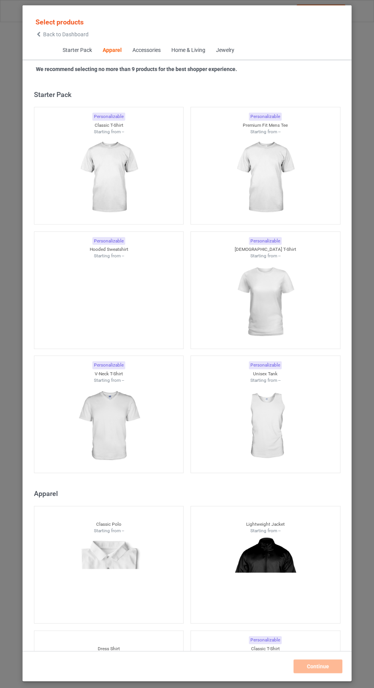
scroll to position [408, 0]
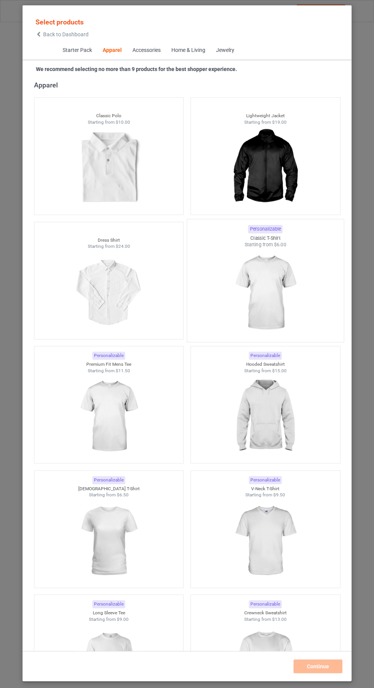
click at [274, 294] on img at bounding box center [265, 293] width 72 height 90
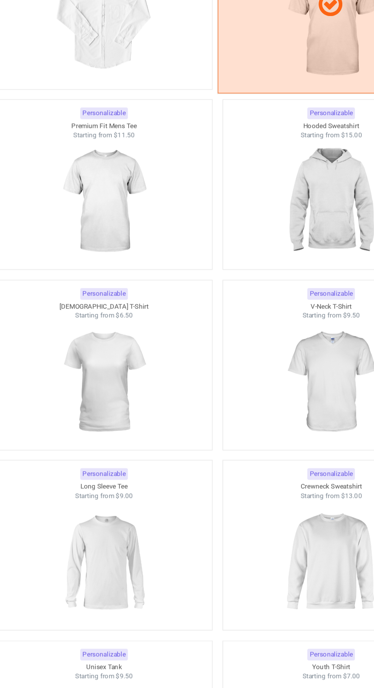
scroll to position [585, 0]
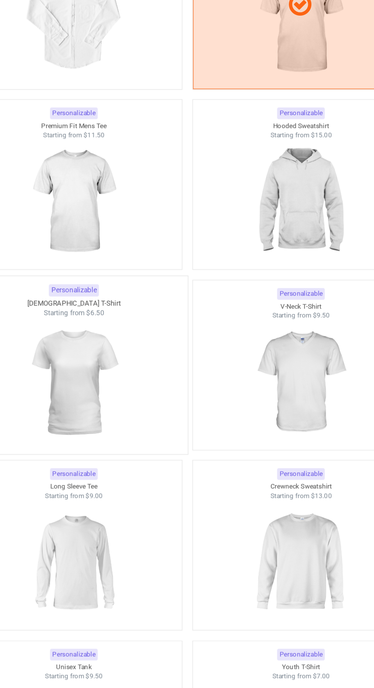
click at [109, 347] on img at bounding box center [109, 355] width 72 height 90
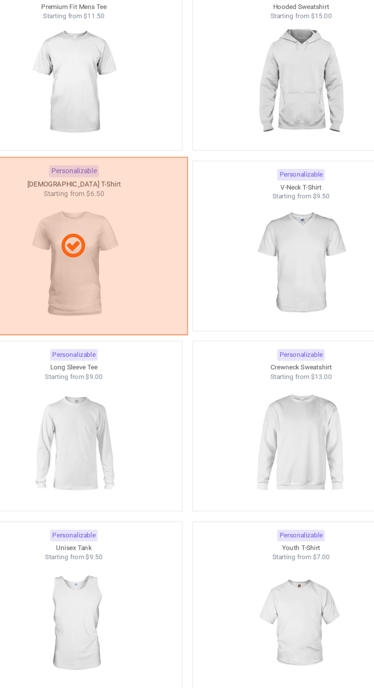
scroll to position [665, 0]
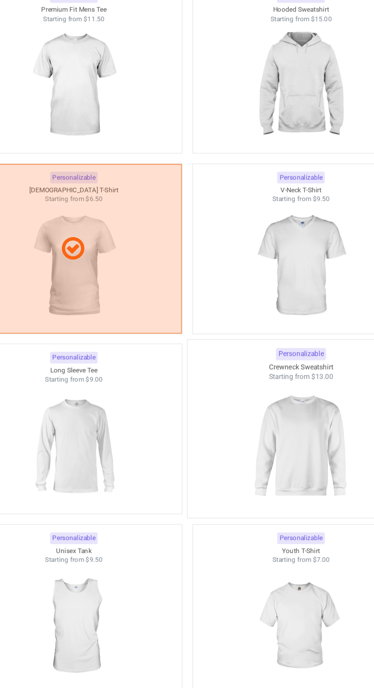
click at [257, 395] on img at bounding box center [265, 398] width 72 height 90
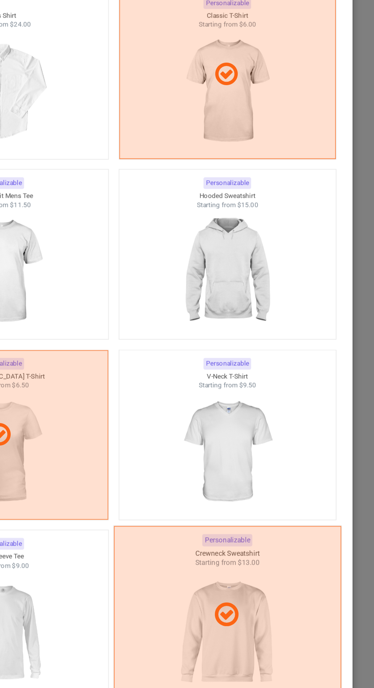
scroll to position [536, 0]
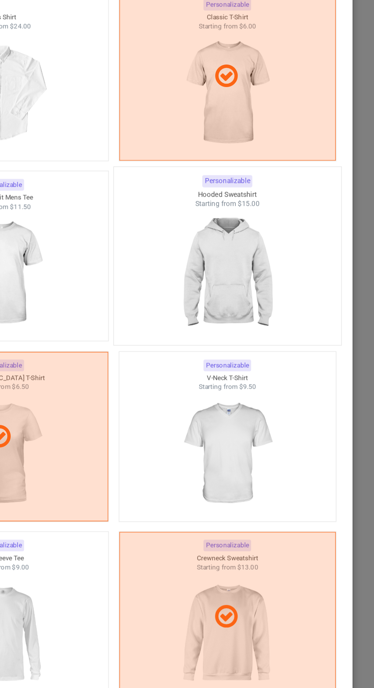
click at [290, 287] on img at bounding box center [265, 279] width 72 height 90
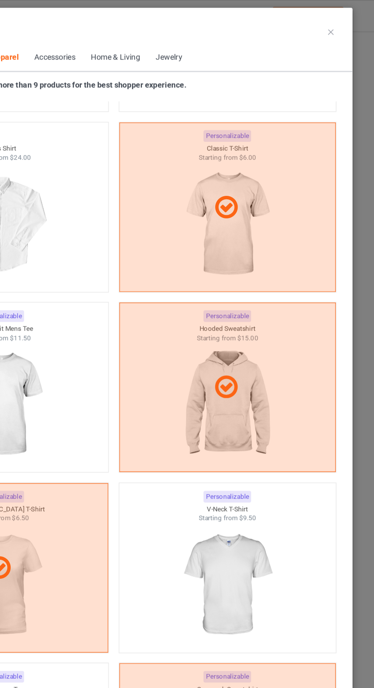
click at [337, 21] on icon at bounding box center [337, 22] width 4 height 4
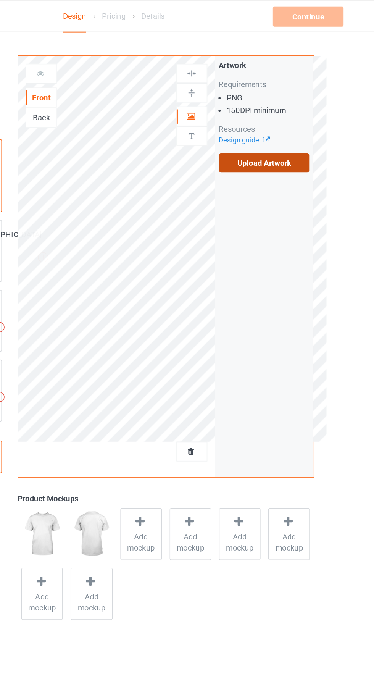
click at [307, 108] on label "Upload Artwork" at bounding box center [291, 112] width 63 height 13
click at [0, 0] on input "Upload Artwork" at bounding box center [0, 0] width 0 height 0
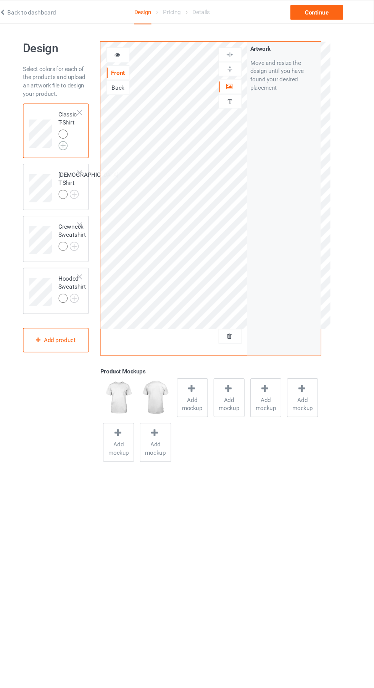
click at [87, 136] on img at bounding box center [86, 135] width 8 height 8
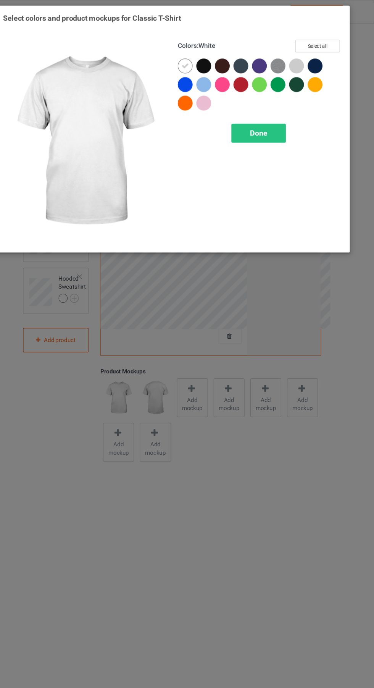
click at [309, 65] on div at bounding box center [303, 62] width 17 height 17
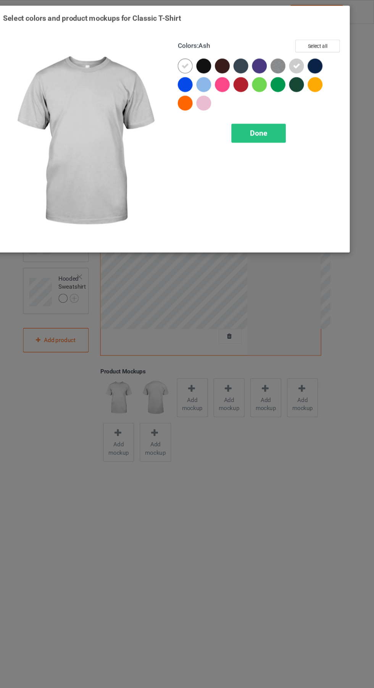
click at [225, 93] on div at bounding box center [218, 97] width 17 height 17
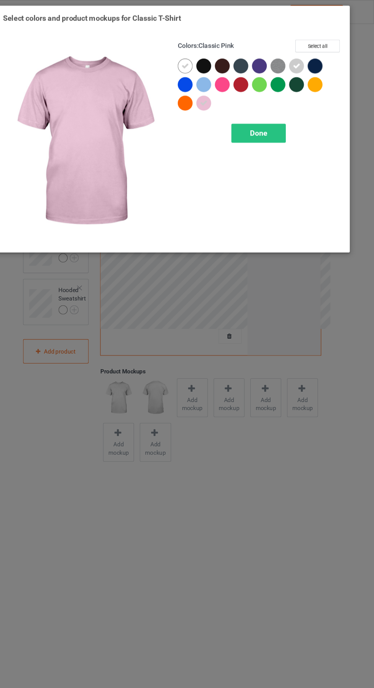
click at [322, 85] on div at bounding box center [321, 79] width 17 height 17
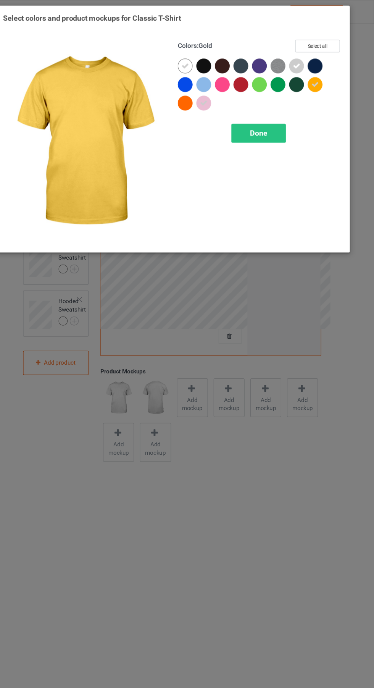
click at [259, 73] on div at bounding box center [252, 79] width 17 height 17
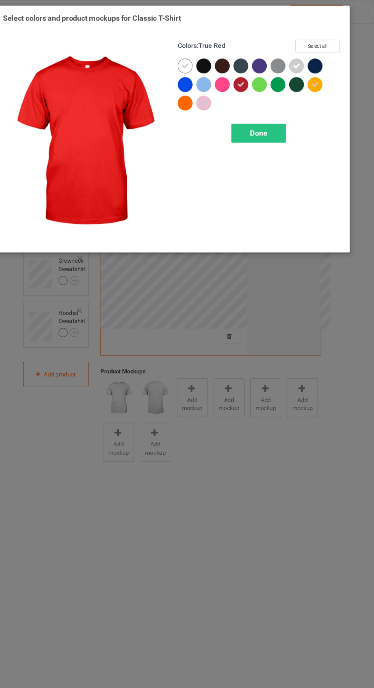
click at [248, 88] on div at bounding box center [252, 79] width 17 height 17
click at [265, 76] on div at bounding box center [268, 78] width 14 height 14
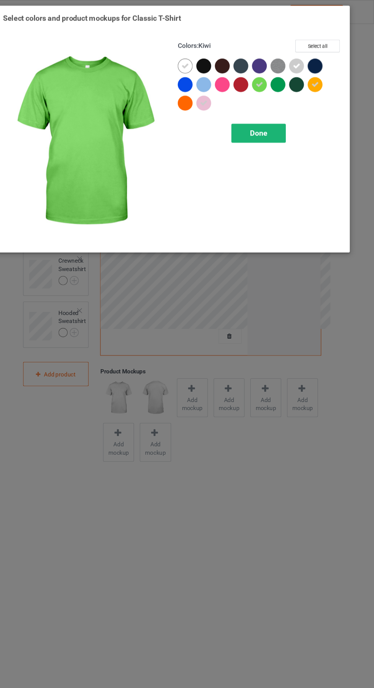
click at [274, 131] on div "Done" at bounding box center [267, 124] width 50 height 18
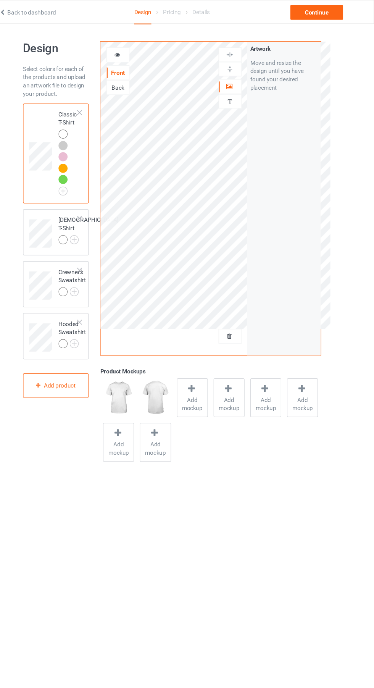
click at [86, 147] on div at bounding box center [86, 145] width 8 height 8
click at [86, 155] on div at bounding box center [86, 156] width 8 height 8
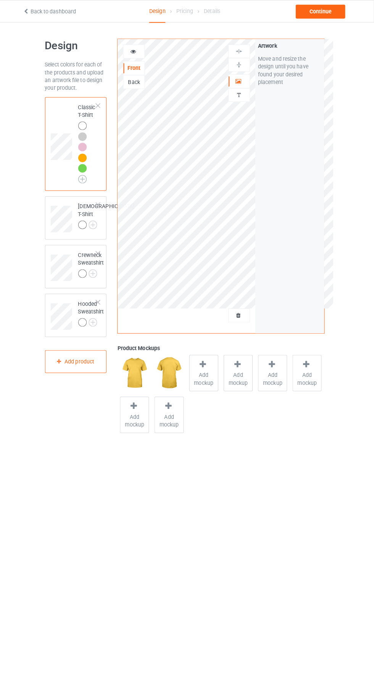
click at [82, 176] on img at bounding box center [86, 177] width 8 height 8
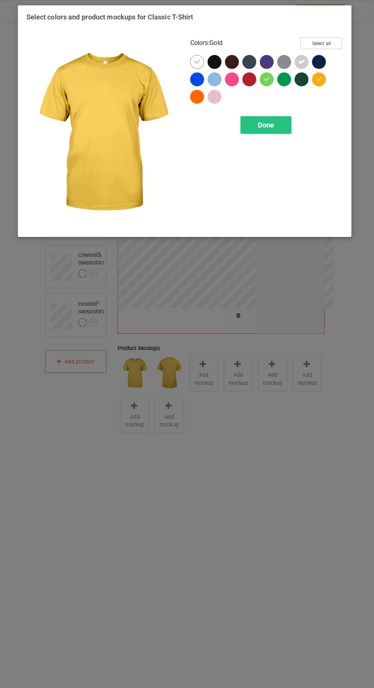
click at [333, 37] on button "Select all" at bounding box center [321, 43] width 41 height 12
click at [319, 60] on icon at bounding box center [319, 61] width 7 height 7
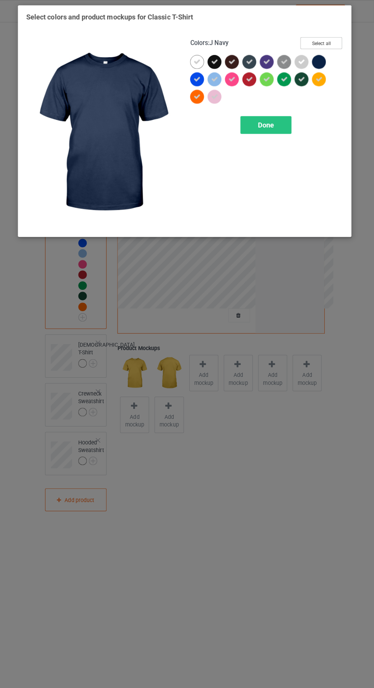
click at [322, 42] on button "Select all" at bounding box center [321, 43] width 41 height 12
click at [318, 43] on button "Reset to Default" at bounding box center [314, 43] width 55 height 12
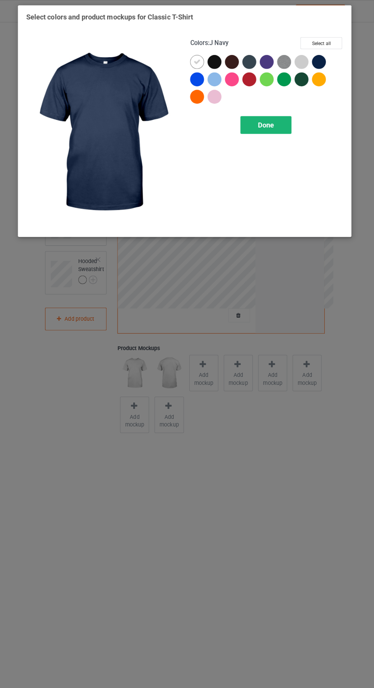
click at [273, 123] on span "Done" at bounding box center [267, 123] width 16 height 8
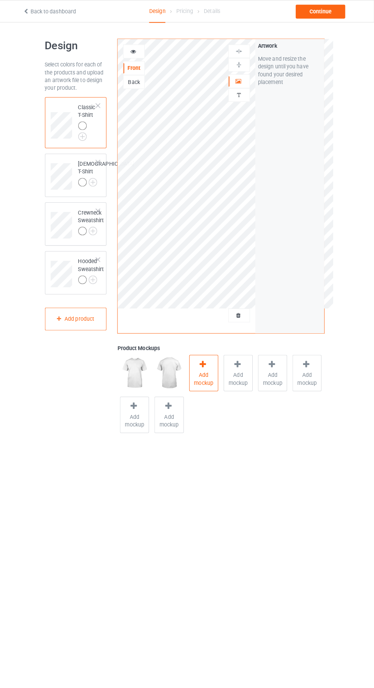
click at [215, 363] on div "Add mockup" at bounding box center [206, 368] width 29 height 36
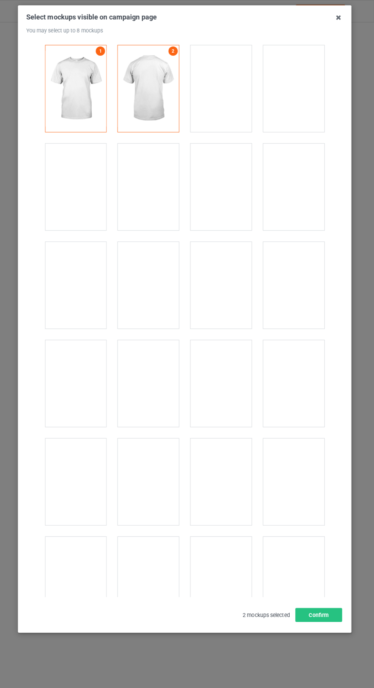
click at [174, 278] on div at bounding box center [151, 282] width 60 height 86
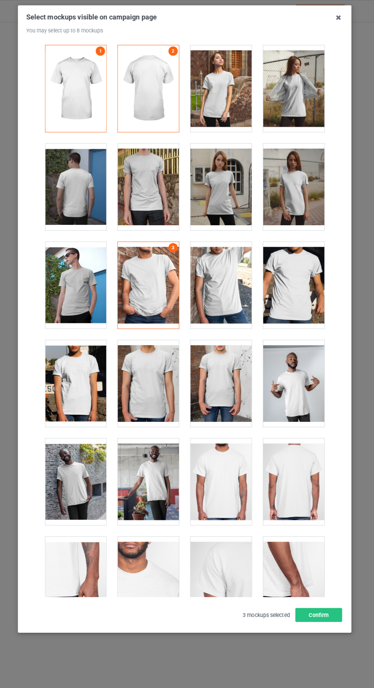
click at [292, 287] on div at bounding box center [295, 282] width 60 height 86
click at [228, 101] on div at bounding box center [223, 88] width 60 height 86
click at [316, 93] on div at bounding box center [295, 88] width 60 height 86
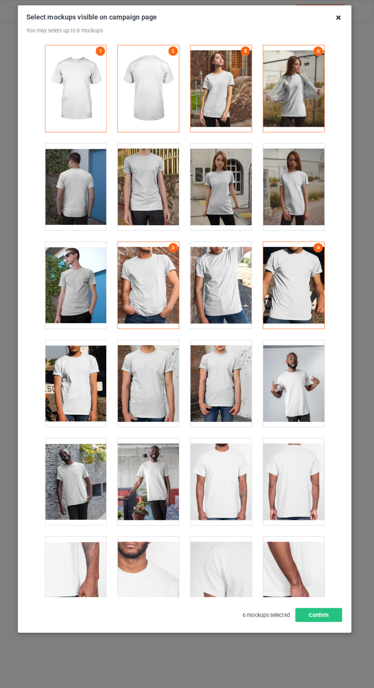
click at [339, 19] on icon at bounding box center [339, 17] width 12 height 12
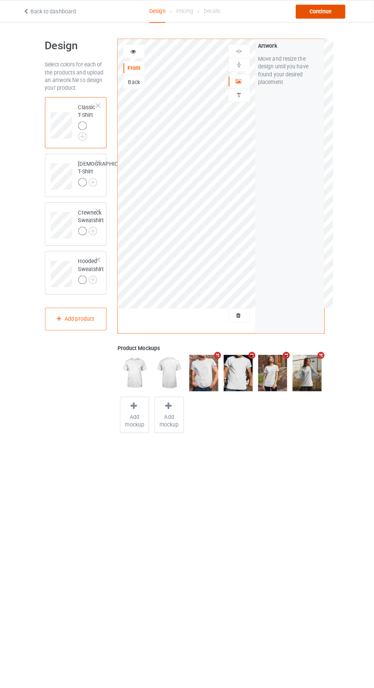
click at [343, 12] on div "Continue" at bounding box center [321, 12] width 49 height 14
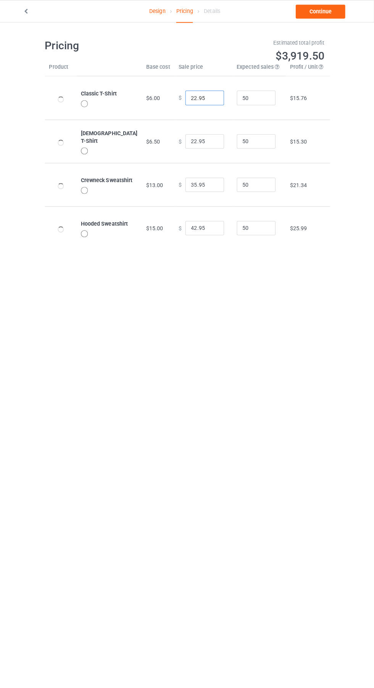
click at [194, 96] on input "22.95" at bounding box center [207, 96] width 38 height 15
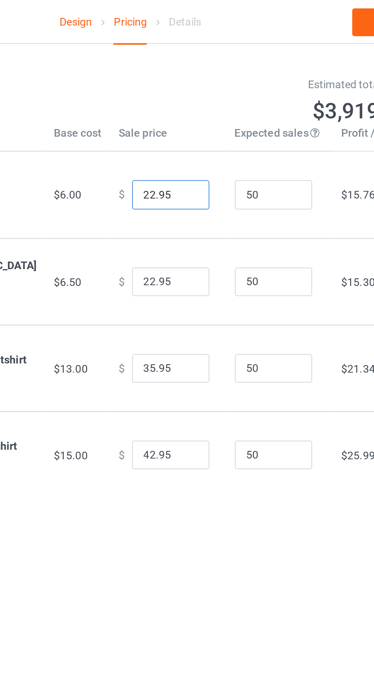
click at [192, 96] on input "22.95" at bounding box center [207, 96] width 38 height 15
type input "18.95"
click at [189, 136] on input "22.95" at bounding box center [207, 139] width 38 height 15
type input "18.95"
click at [191, 185] on input "35.95" at bounding box center [207, 182] width 38 height 15
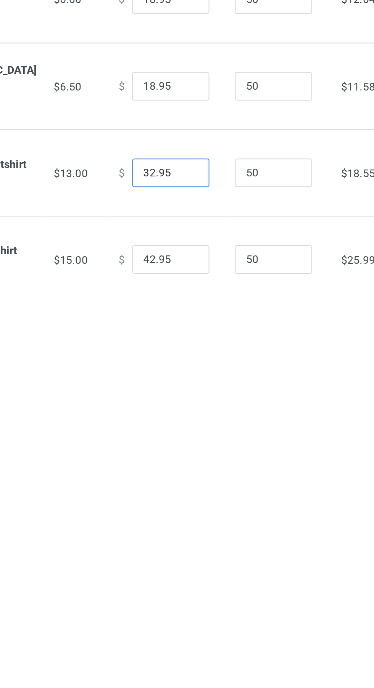
type input "32.95"
click at [190, 228] on input "42.95" at bounding box center [207, 225] width 38 height 15
type input "37.95"
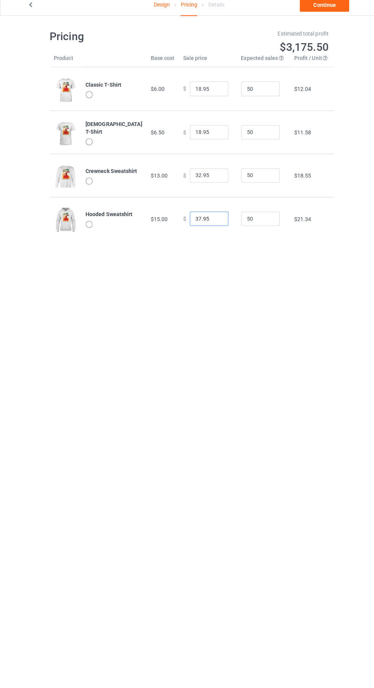
scroll to position [2, 0]
click at [309, 18] on link "Continue" at bounding box center [321, 12] width 49 height 14
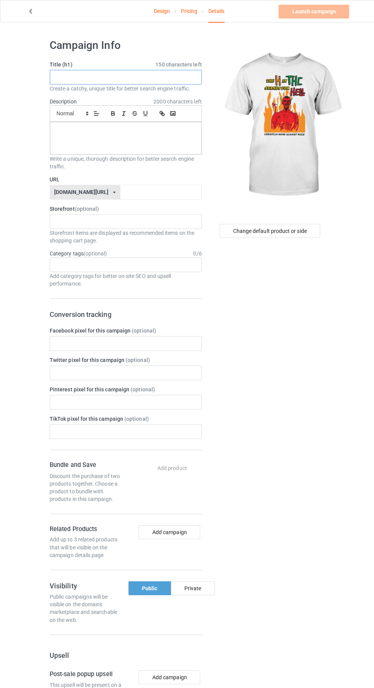
click at [66, 77] on input "text" at bounding box center [124, 76] width 150 height 15
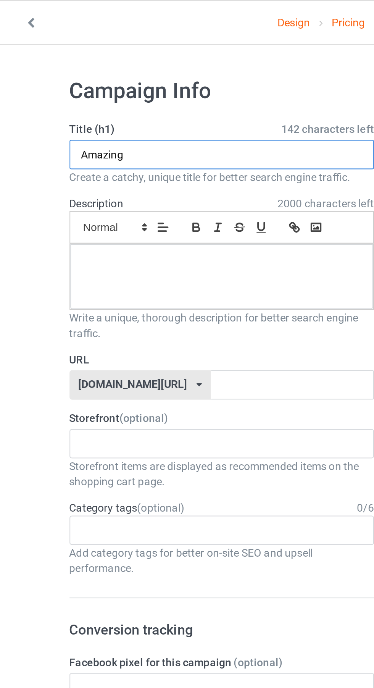
type input "Amazing"
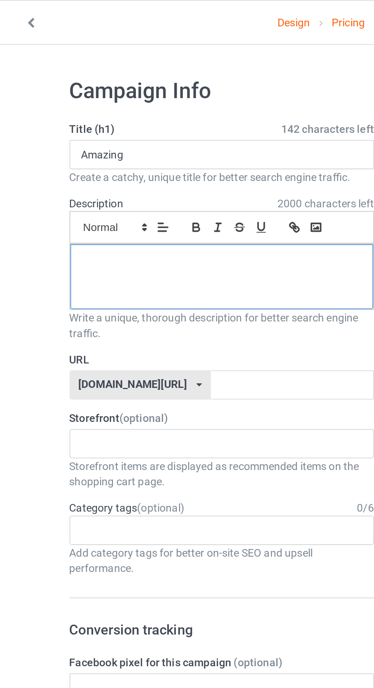
click at [74, 137] on div at bounding box center [125, 137] width 150 height 32
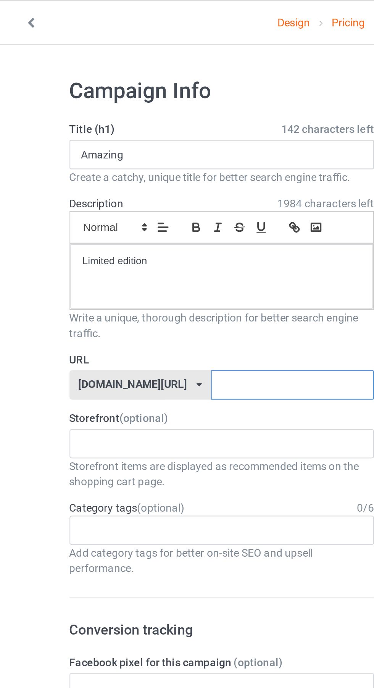
click at [168, 186] on input "text" at bounding box center [159, 190] width 81 height 15
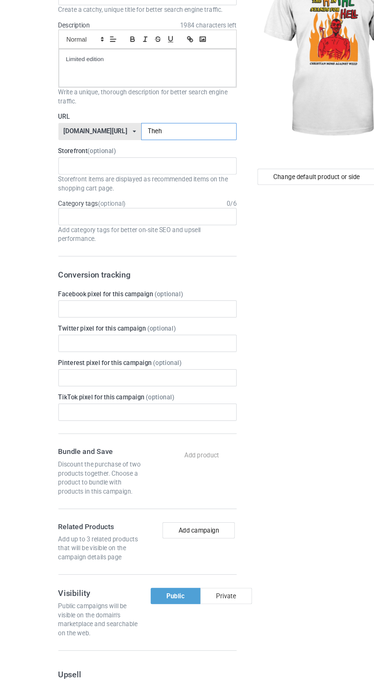
type input "Theh"
click at [202, 576] on div "Private" at bounding box center [191, 582] width 44 height 14
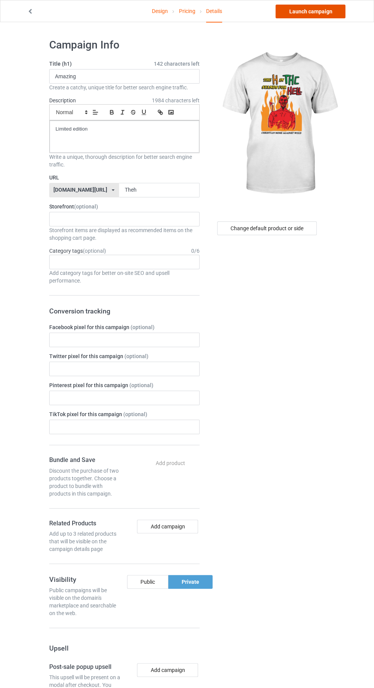
click at [295, 12] on link "Launch campaign" at bounding box center [311, 12] width 70 height 14
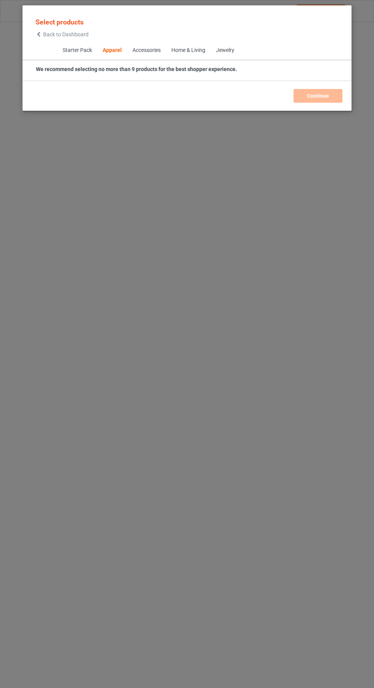
click at [36, 34] on icon at bounding box center [39, 34] width 6 height 5
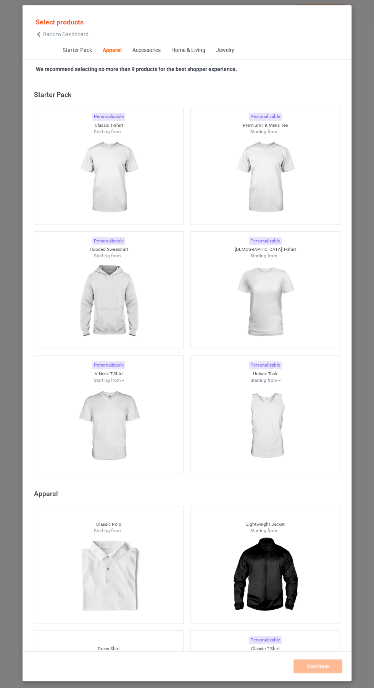
scroll to position [408, 0]
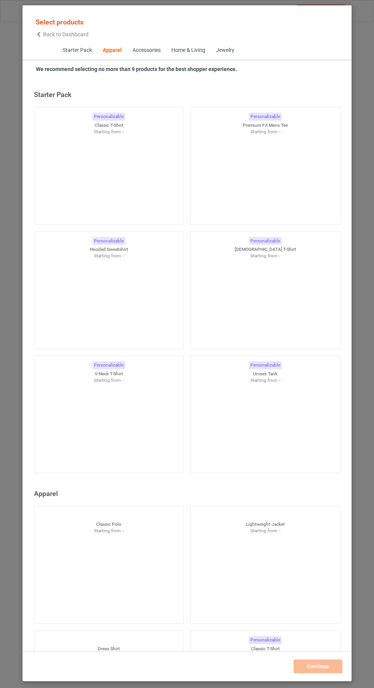
scroll to position [408, 0]
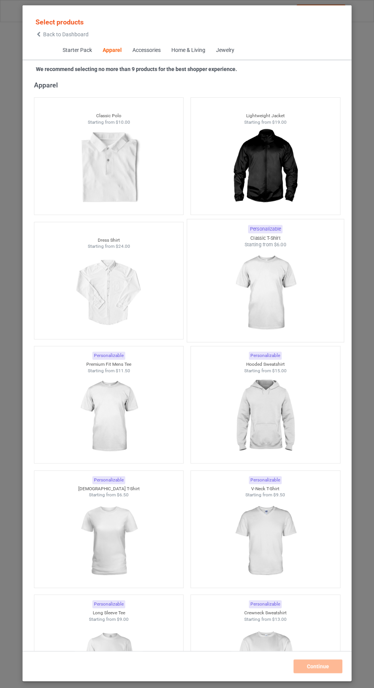
click at [246, 273] on img at bounding box center [265, 293] width 72 height 90
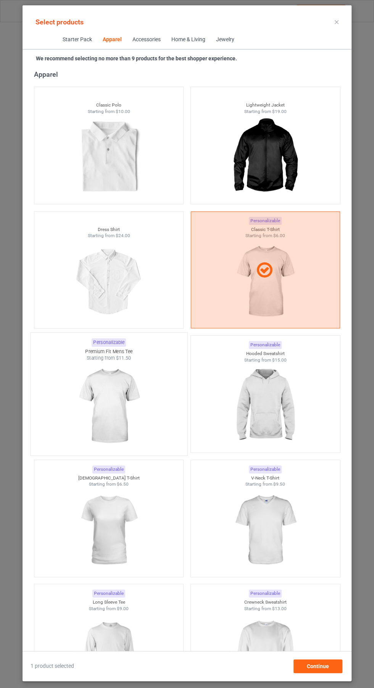
click at [109, 400] on img at bounding box center [109, 407] width 72 height 90
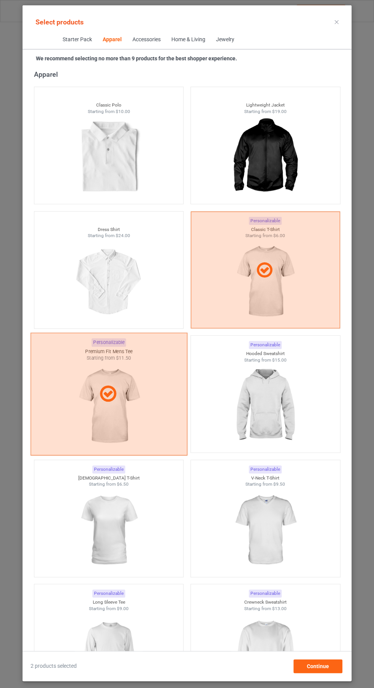
click at [124, 396] on div at bounding box center [109, 393] width 156 height 19
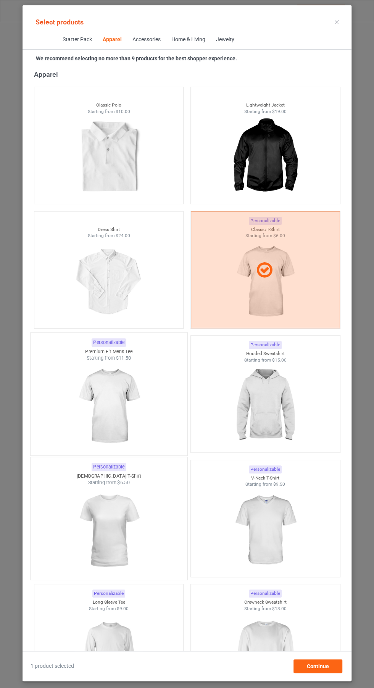
click at [100, 533] on img at bounding box center [109, 531] width 72 height 90
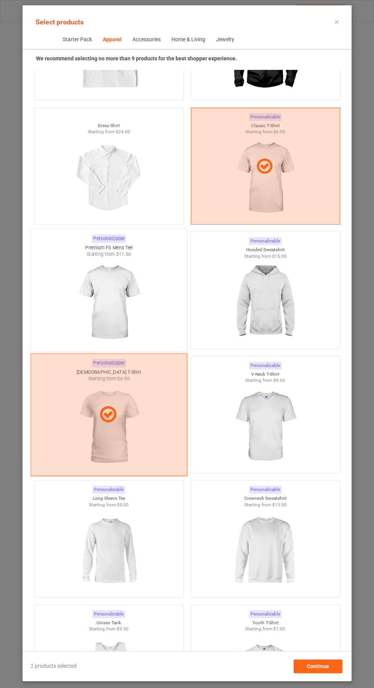
scroll to position [512, 0]
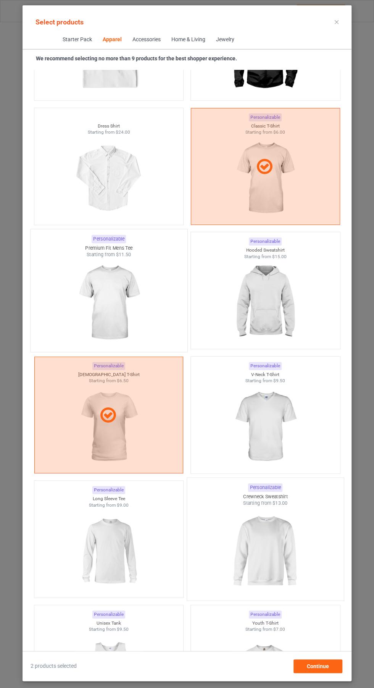
click at [287, 572] on img at bounding box center [265, 552] width 72 height 90
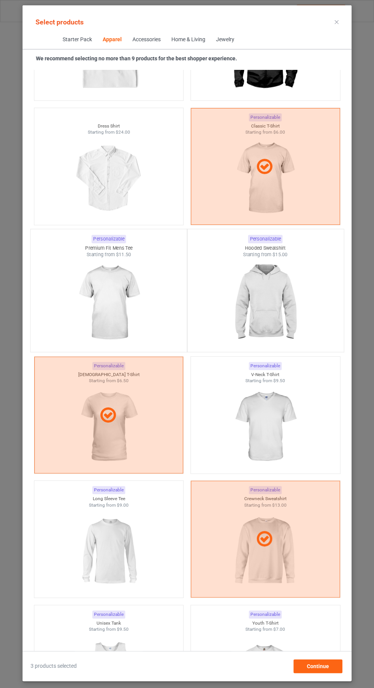
click at [286, 316] on img at bounding box center [265, 303] width 72 height 90
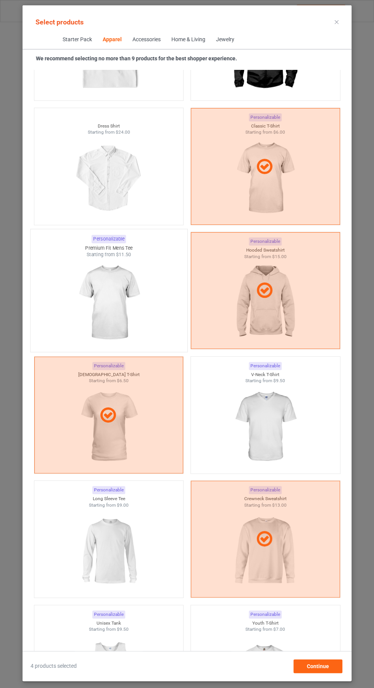
click at [338, 22] on icon at bounding box center [337, 22] width 4 height 4
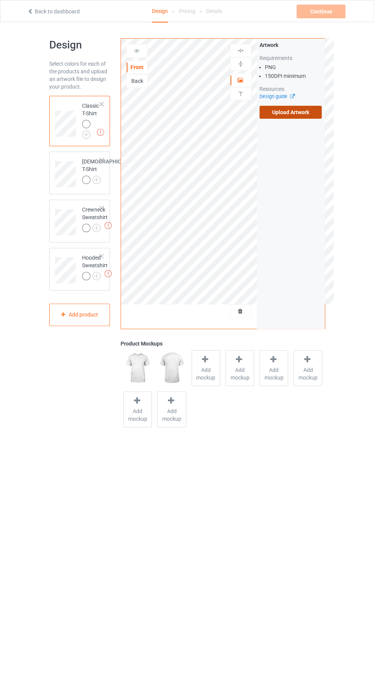
click at [287, 110] on label "Upload Artwork" at bounding box center [291, 112] width 63 height 13
click at [0, 0] on input "Upload Artwork" at bounding box center [0, 0] width 0 height 0
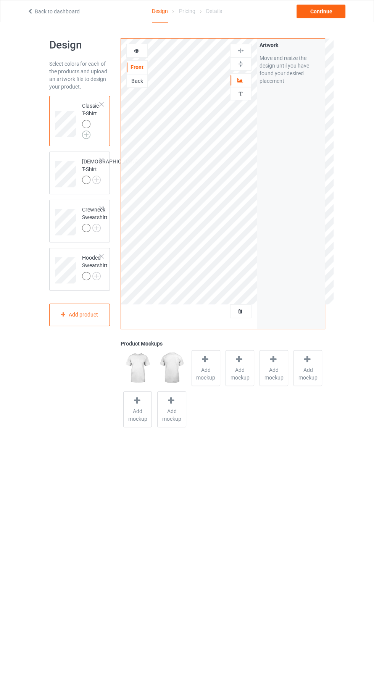
click at [84, 134] on img at bounding box center [86, 135] width 8 height 8
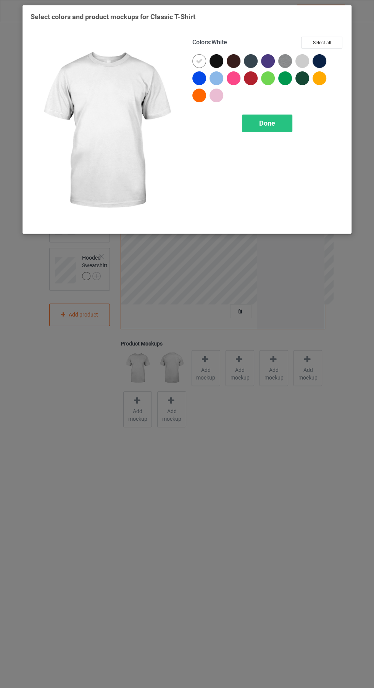
click at [214, 60] on div at bounding box center [217, 61] width 14 height 14
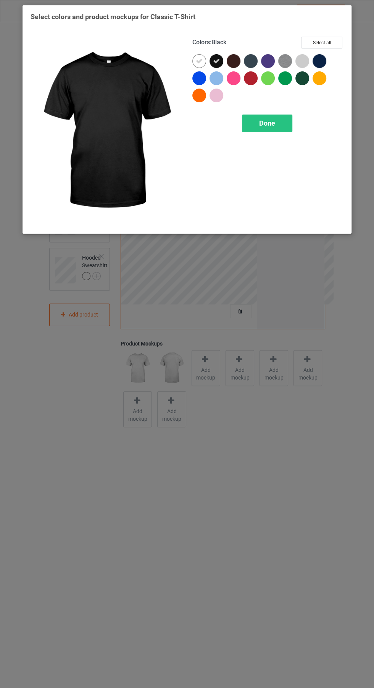
click at [195, 59] on div at bounding box center [199, 61] width 14 height 14
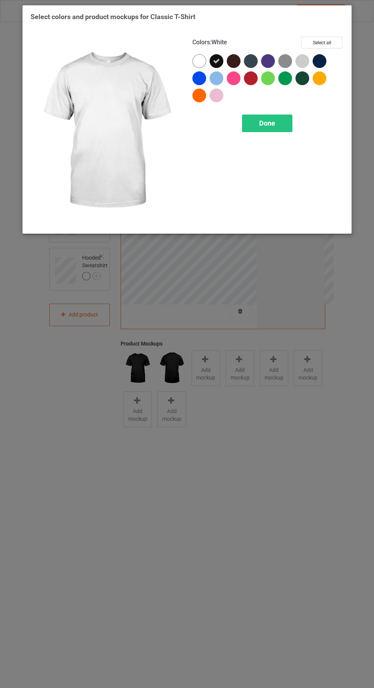
click at [275, 124] on div "Done" at bounding box center [267, 124] width 50 height 18
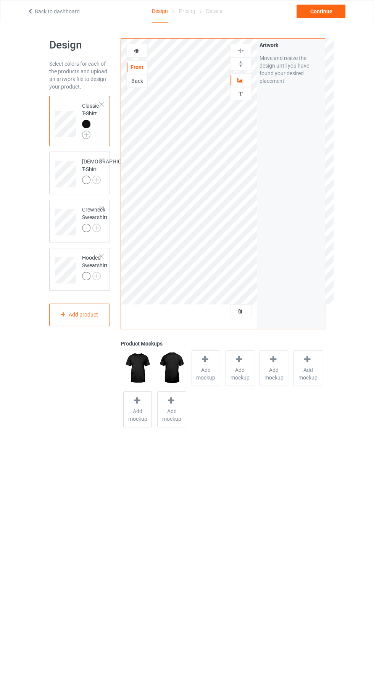
click at [84, 134] on img at bounding box center [86, 135] width 8 height 8
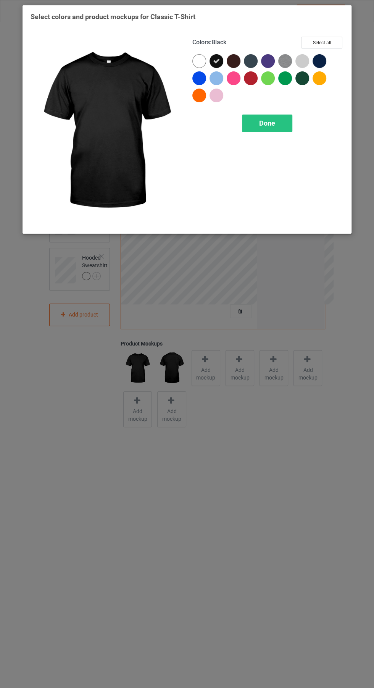
click at [249, 65] on div at bounding box center [251, 61] width 14 height 14
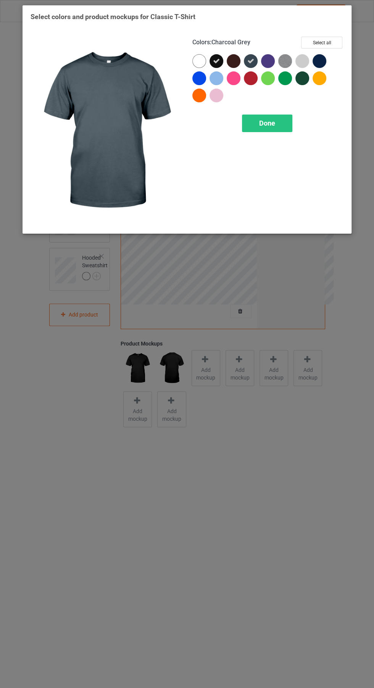
click at [228, 55] on div at bounding box center [235, 62] width 17 height 17
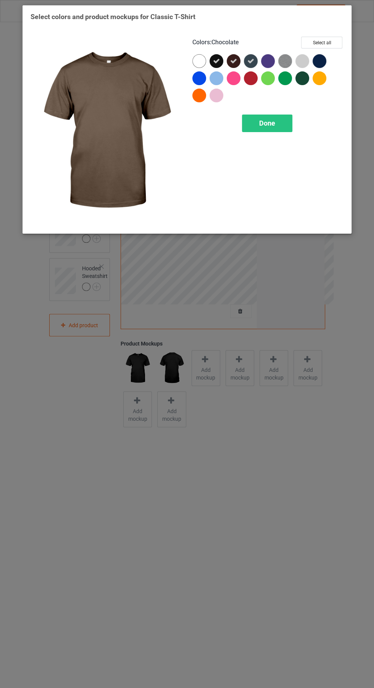
click at [316, 61] on div at bounding box center [320, 61] width 14 height 14
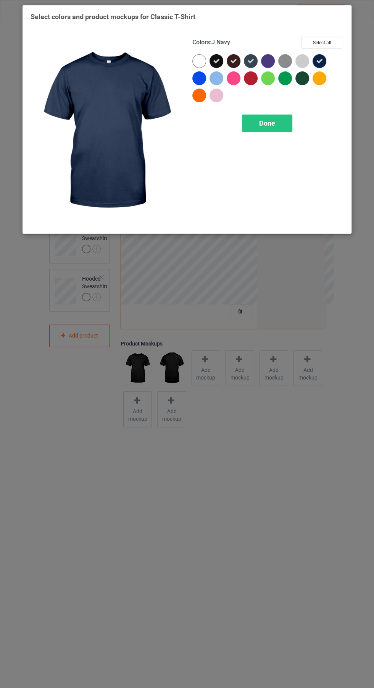
click at [297, 82] on div at bounding box center [302, 78] width 14 height 14
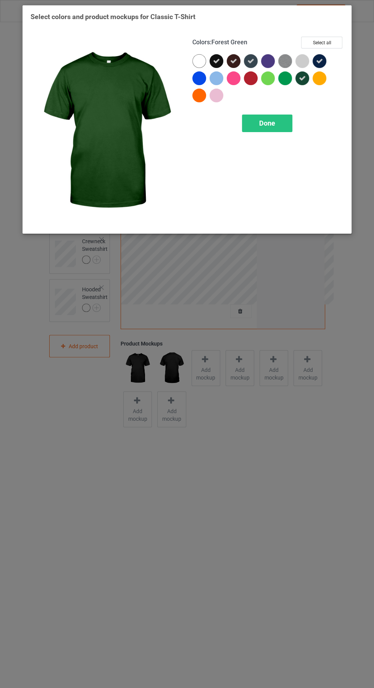
click at [196, 57] on div at bounding box center [199, 61] width 14 height 14
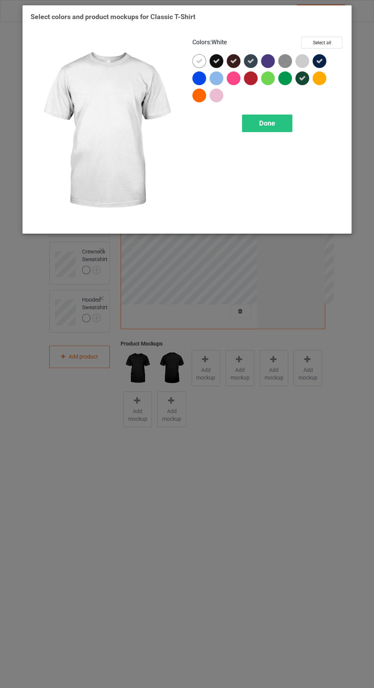
click at [282, 67] on img at bounding box center [285, 61] width 14 height 14
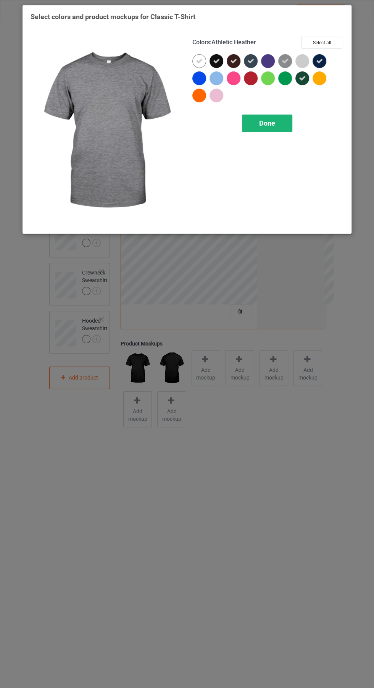
click at [273, 120] on span "Done" at bounding box center [267, 123] width 16 height 8
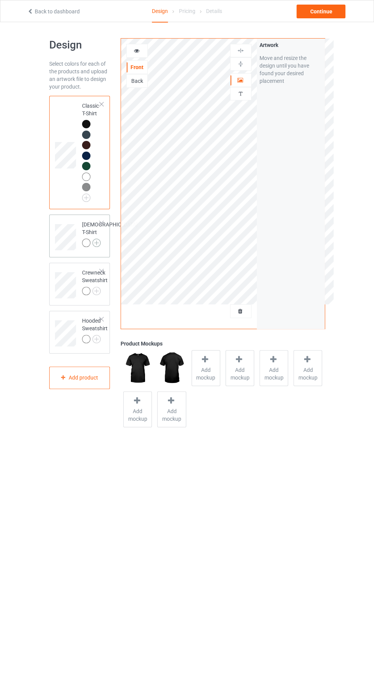
click at [92, 247] on img at bounding box center [96, 243] width 8 height 8
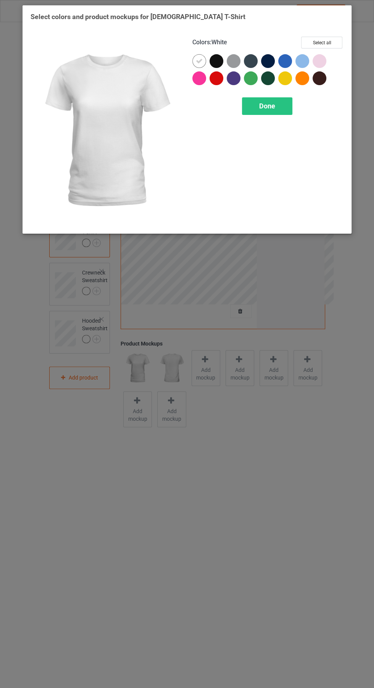
click at [216, 61] on div at bounding box center [217, 61] width 14 height 14
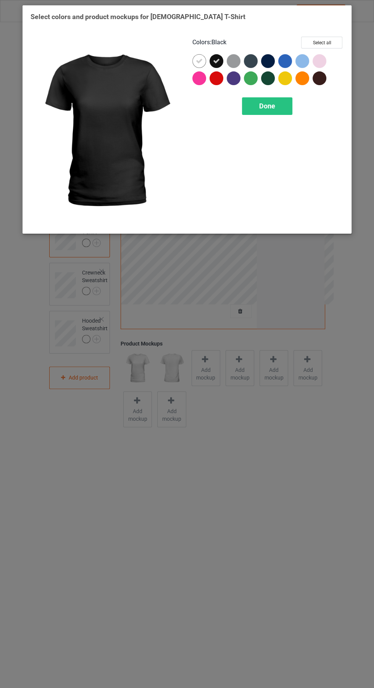
click at [195, 60] on div at bounding box center [199, 61] width 14 height 14
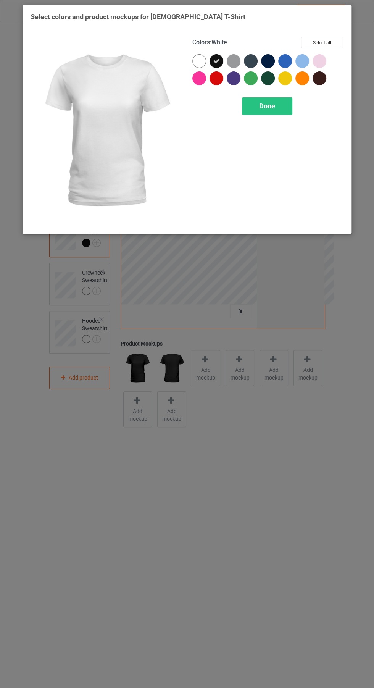
click at [197, 61] on div at bounding box center [199, 61] width 14 height 14
click at [251, 60] on div at bounding box center [251, 61] width 14 height 14
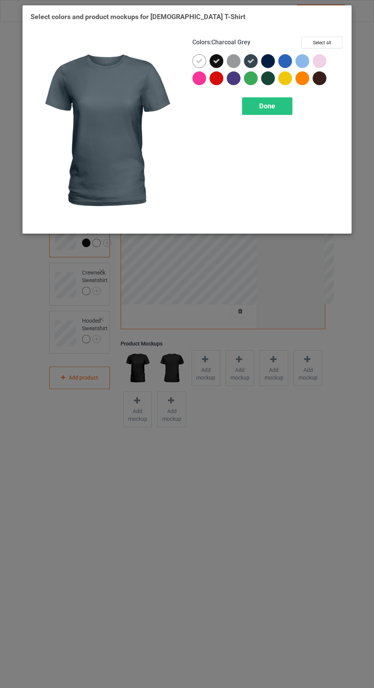
click at [265, 55] on div at bounding box center [268, 61] width 14 height 14
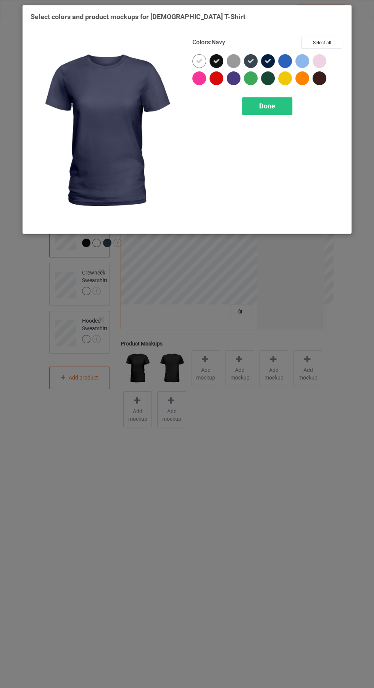
click at [230, 56] on div at bounding box center [234, 61] width 14 height 14
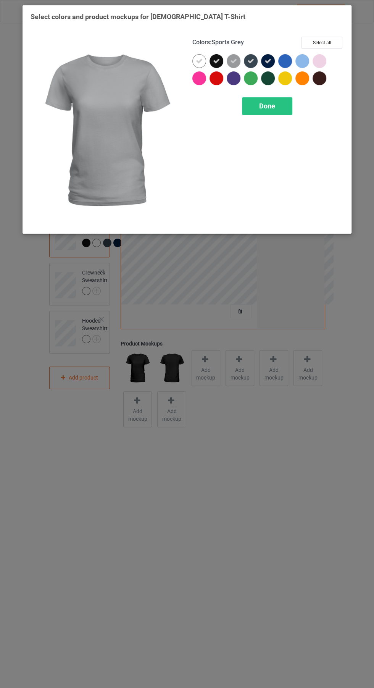
click at [326, 74] on div at bounding box center [321, 79] width 17 height 17
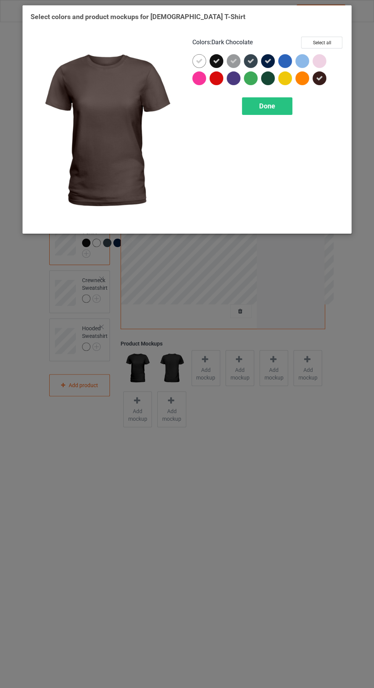
click at [262, 77] on div at bounding box center [268, 78] width 14 height 14
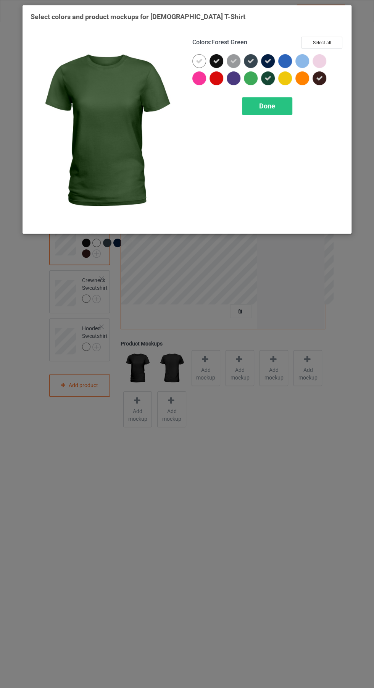
click at [268, 79] on icon at bounding box center [268, 78] width 7 height 7
click at [230, 82] on div at bounding box center [234, 78] width 14 height 14
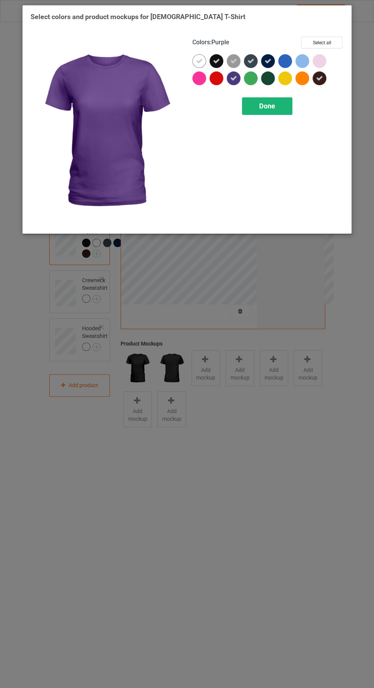
click at [270, 111] on div "Done" at bounding box center [267, 106] width 50 height 18
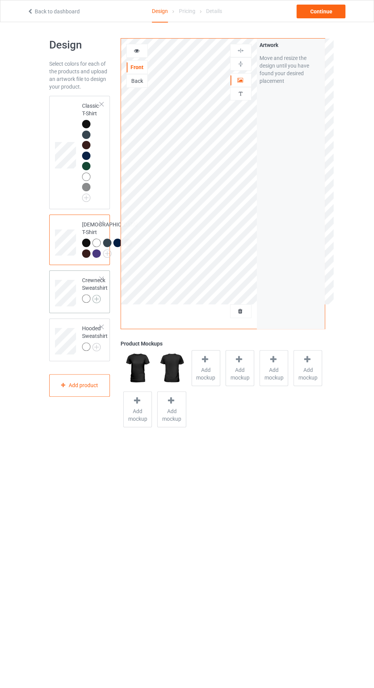
click at [100, 303] on img at bounding box center [96, 299] width 8 height 8
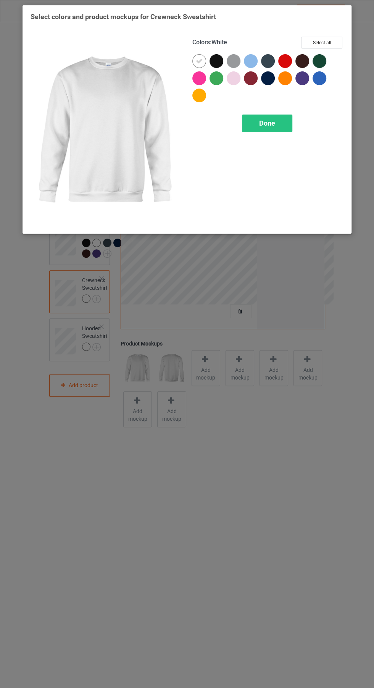
click at [214, 57] on div at bounding box center [217, 61] width 14 height 14
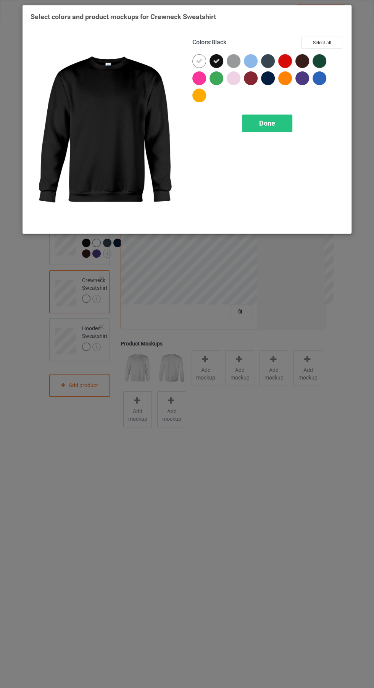
click at [199, 61] on icon at bounding box center [199, 61] width 7 height 7
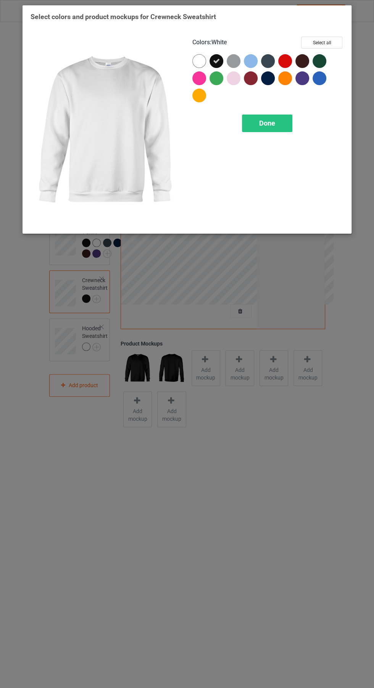
click at [318, 66] on div at bounding box center [320, 61] width 14 height 14
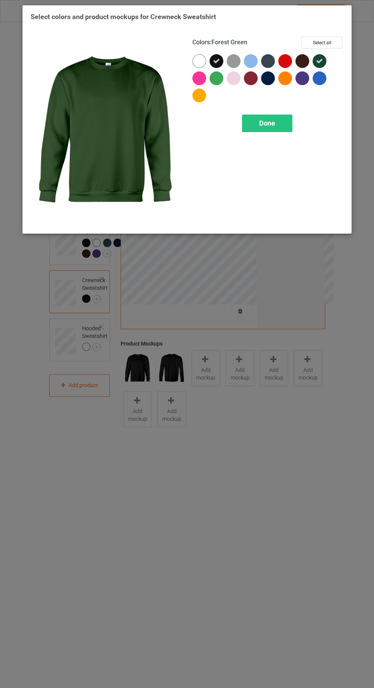
click at [319, 61] on icon at bounding box center [319, 61] width 7 height 7
click at [216, 61] on icon at bounding box center [216, 61] width 7 height 7
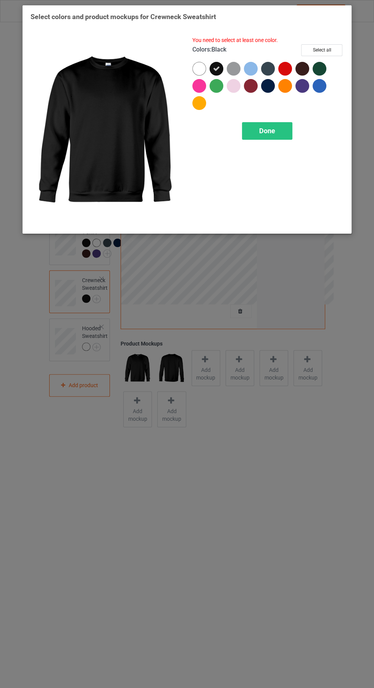
click at [195, 70] on div at bounding box center [199, 69] width 14 height 14
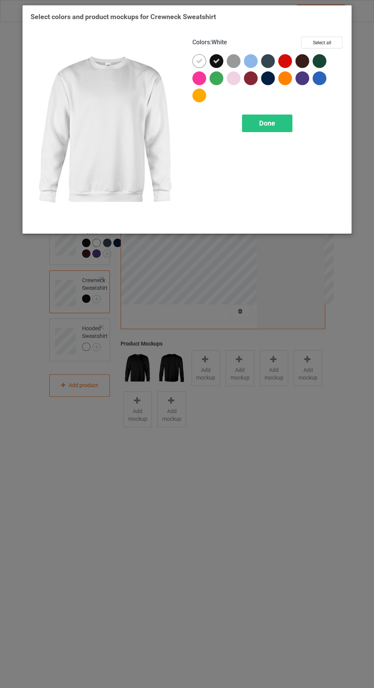
click at [232, 60] on div at bounding box center [234, 61] width 14 height 14
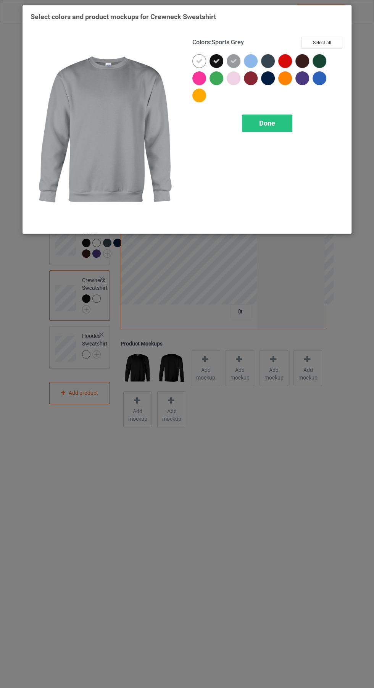
click at [272, 56] on div at bounding box center [268, 61] width 14 height 14
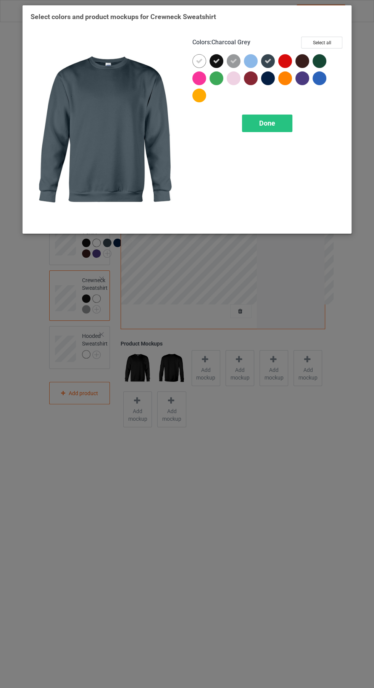
click at [269, 81] on div at bounding box center [268, 78] width 14 height 14
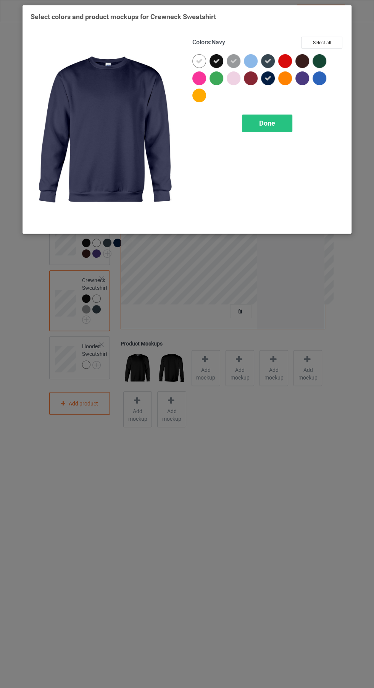
click at [297, 60] on div at bounding box center [302, 61] width 14 height 14
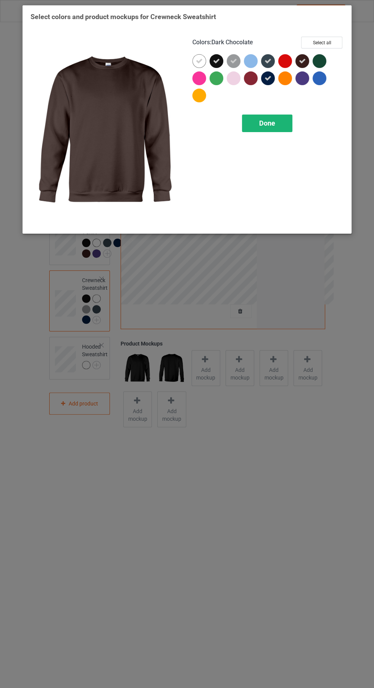
click at [268, 123] on span "Done" at bounding box center [267, 123] width 16 height 8
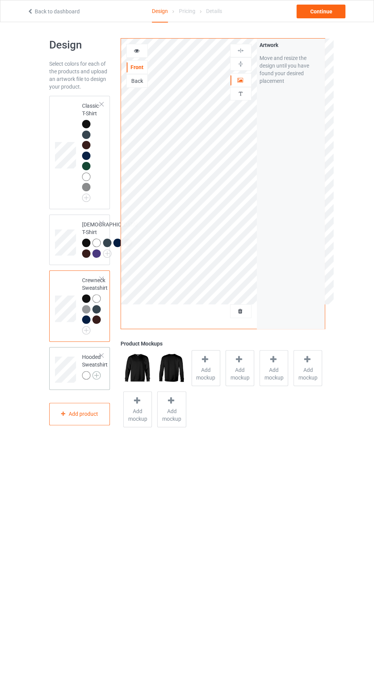
click at [96, 379] on img at bounding box center [96, 375] width 8 height 8
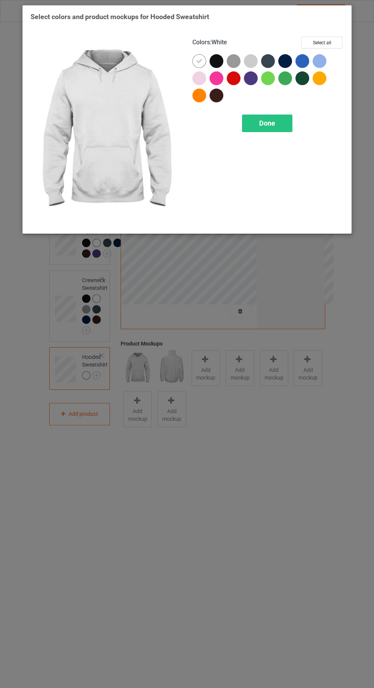
click at [211, 56] on div at bounding box center [217, 61] width 14 height 14
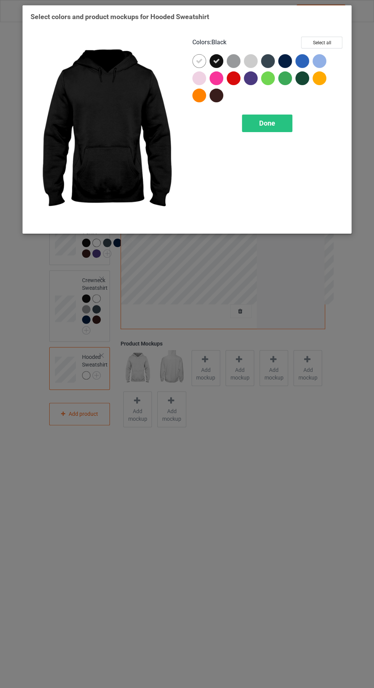
click at [199, 61] on icon at bounding box center [199, 61] width 7 height 7
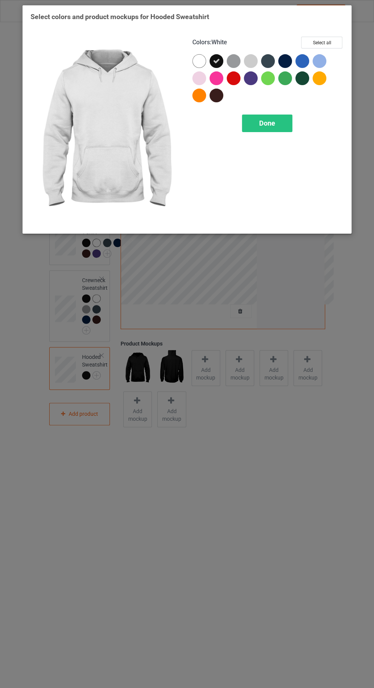
click at [202, 55] on div at bounding box center [199, 61] width 14 height 14
click at [284, 61] on div at bounding box center [285, 61] width 14 height 14
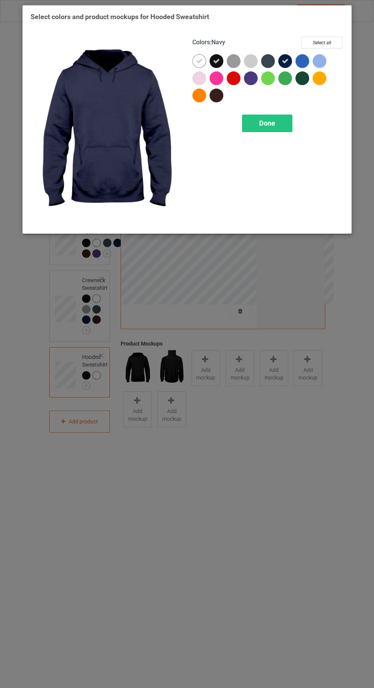
click at [263, 61] on div at bounding box center [268, 61] width 14 height 14
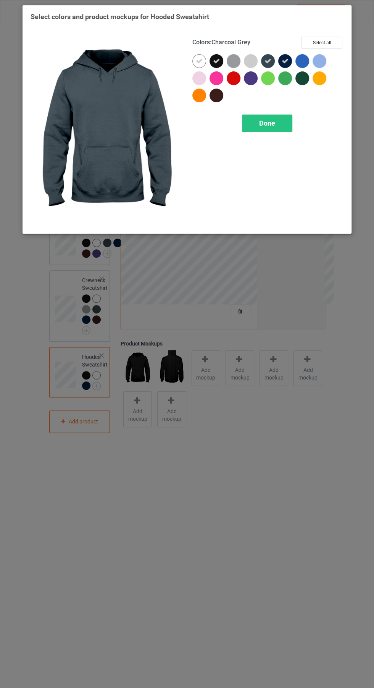
click at [224, 62] on div at bounding box center [218, 62] width 17 height 17
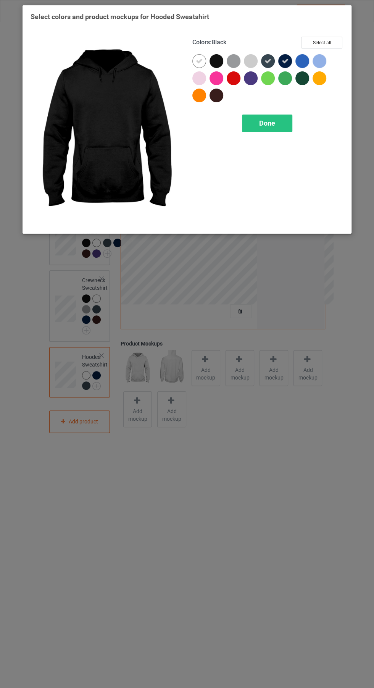
click at [248, 63] on div at bounding box center [251, 61] width 14 height 14
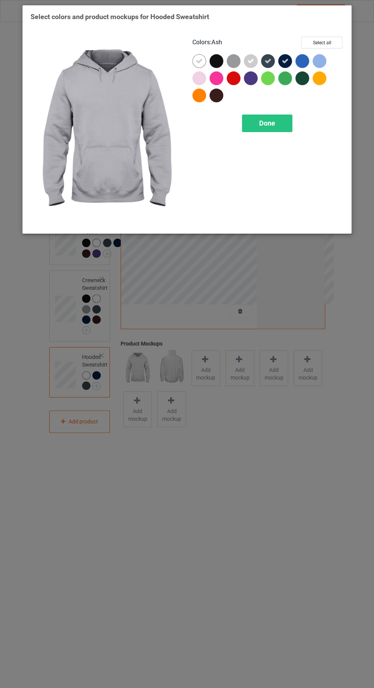
click at [231, 61] on div at bounding box center [234, 61] width 14 height 14
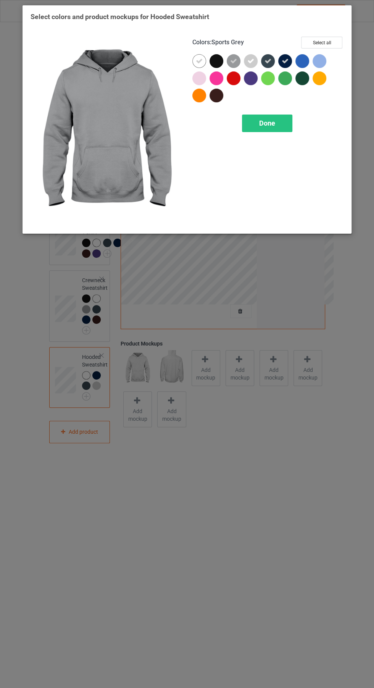
click at [215, 98] on div at bounding box center [217, 96] width 14 height 14
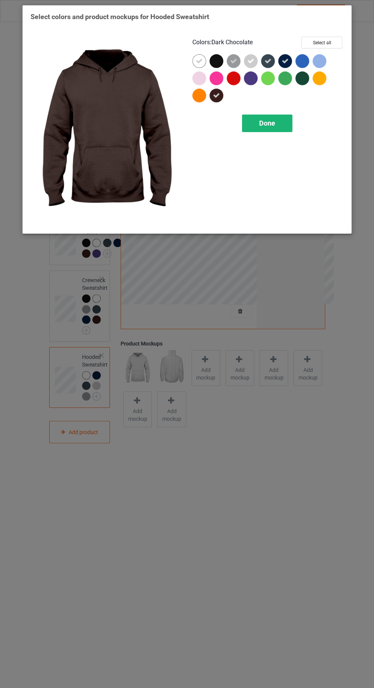
click at [277, 122] on div "Done" at bounding box center [267, 124] width 50 height 18
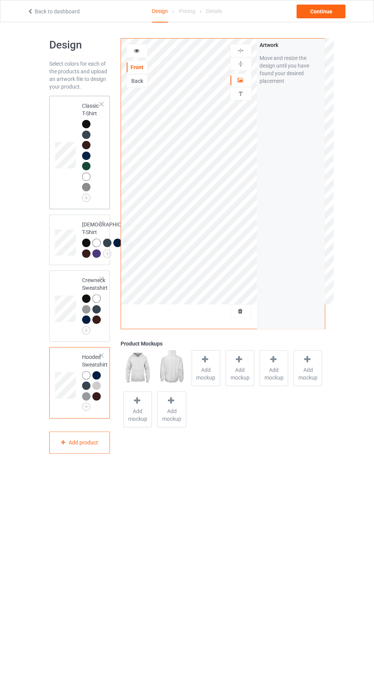
click at [64, 123] on td at bounding box center [66, 152] width 23 height 107
click at [218, 370] on span "Add mockup" at bounding box center [206, 373] width 28 height 15
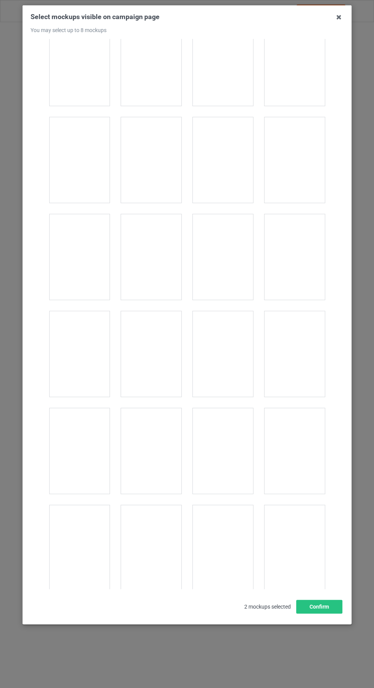
scroll to position [416, 0]
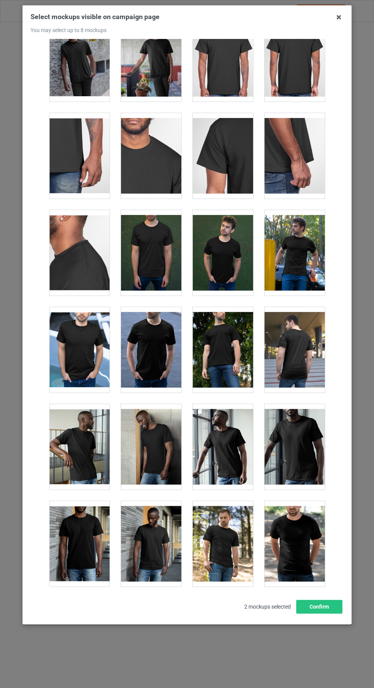
click at [166, 236] on div at bounding box center [151, 253] width 60 height 86
click at [302, 261] on div at bounding box center [295, 253] width 60 height 86
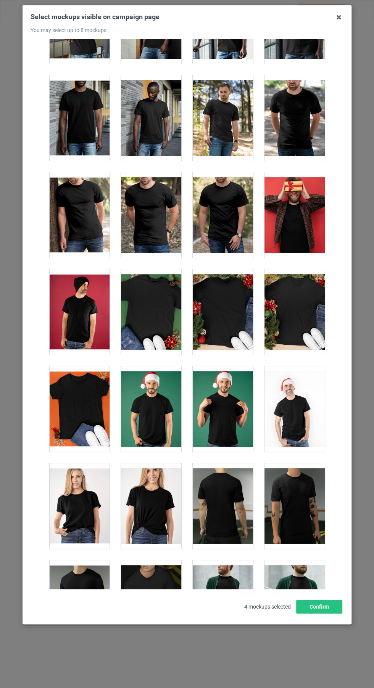
scroll to position [842, 0]
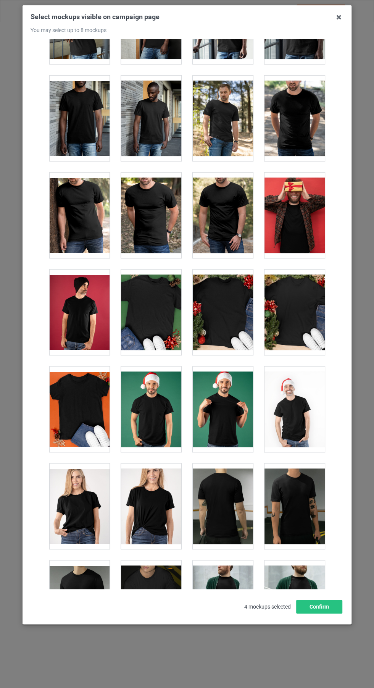
click at [154, 519] on div at bounding box center [151, 506] width 60 height 86
click at [147, 528] on div at bounding box center [151, 506] width 60 height 86
click at [147, 517] on div at bounding box center [151, 506] width 60 height 86
click at [339, 17] on icon at bounding box center [339, 17] width 12 height 12
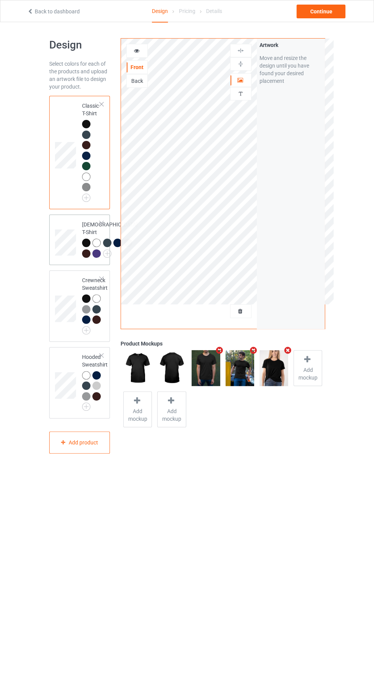
click at [71, 250] on td at bounding box center [66, 240] width 23 height 44
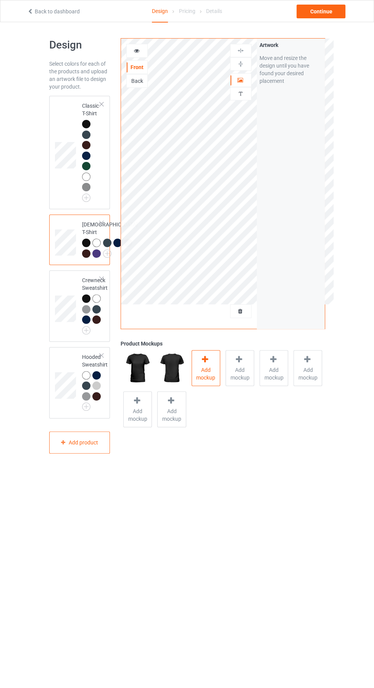
click at [206, 374] on span "Add mockup" at bounding box center [206, 373] width 28 height 15
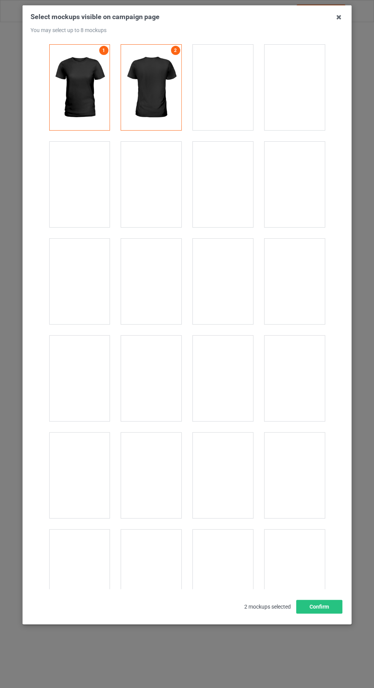
click at [309, 174] on div at bounding box center [295, 185] width 60 height 86
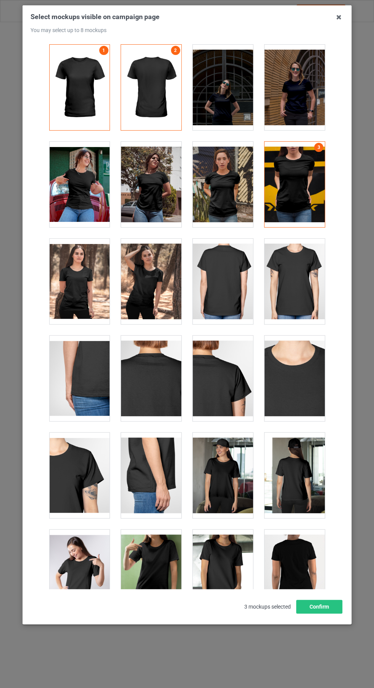
click at [81, 193] on div at bounding box center [79, 185] width 60 height 86
click at [344, 18] on icon at bounding box center [339, 17] width 12 height 12
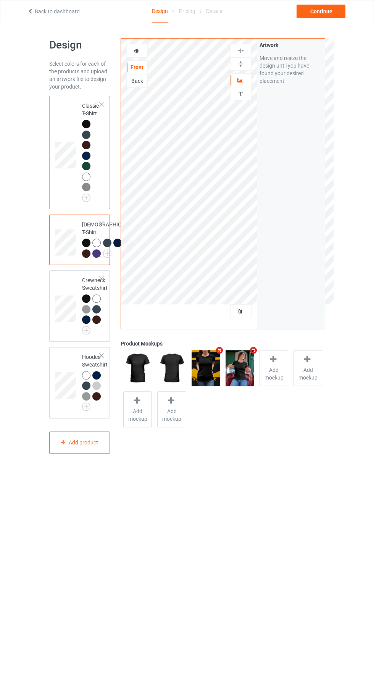
click at [68, 101] on td at bounding box center [66, 152] width 23 height 107
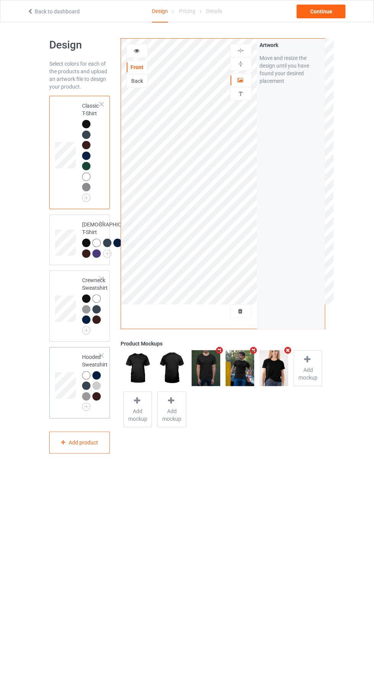
click at [86, 400] on div at bounding box center [86, 396] width 8 height 8
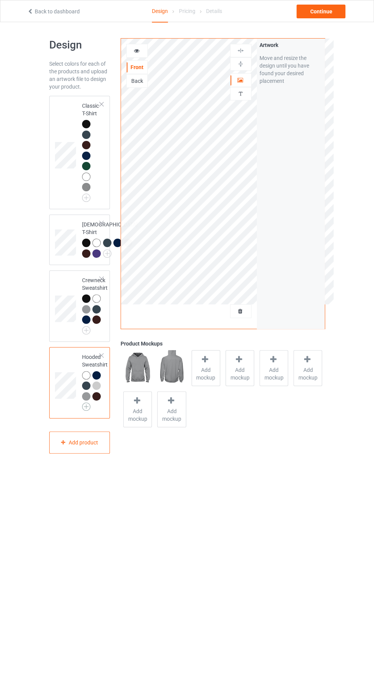
click at [86, 411] on img at bounding box center [86, 406] width 8 height 8
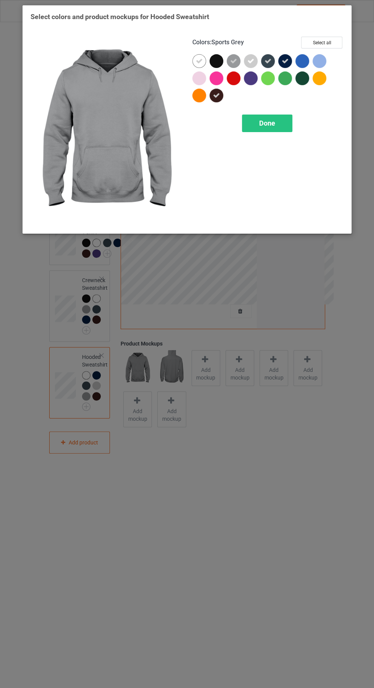
click at [199, 61] on icon at bounding box center [199, 61] width 7 height 7
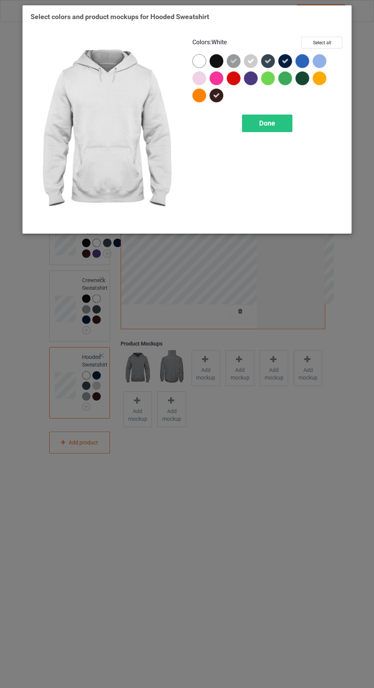
click at [218, 56] on div at bounding box center [217, 61] width 14 height 14
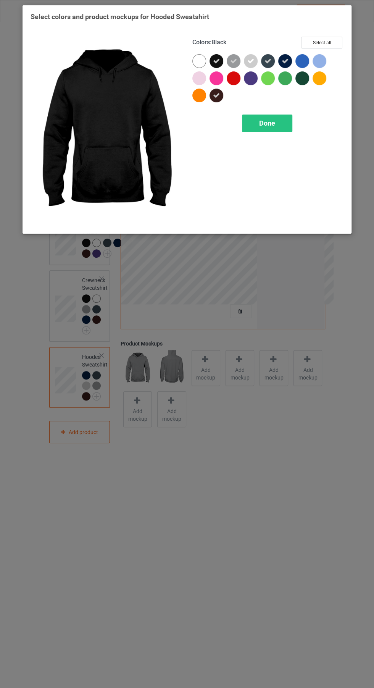
click at [196, 61] on div at bounding box center [199, 61] width 14 height 14
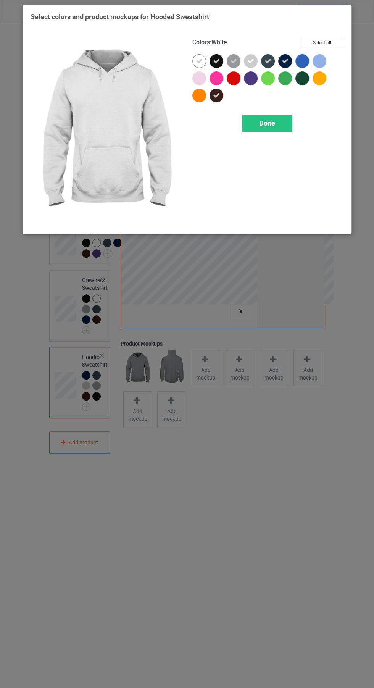
click at [274, 121] on span "Done" at bounding box center [267, 123] width 16 height 8
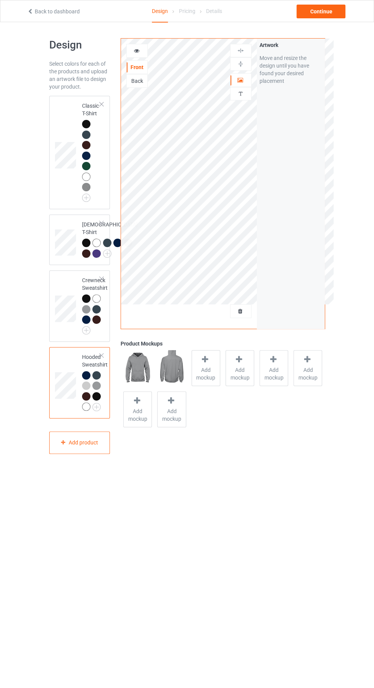
click at [88, 379] on div at bounding box center [86, 375] width 8 height 8
click at [85, 379] on div at bounding box center [86, 375] width 8 height 8
click at [86, 379] on div at bounding box center [86, 375] width 8 height 8
click at [84, 124] on div at bounding box center [86, 124] width 8 height 8
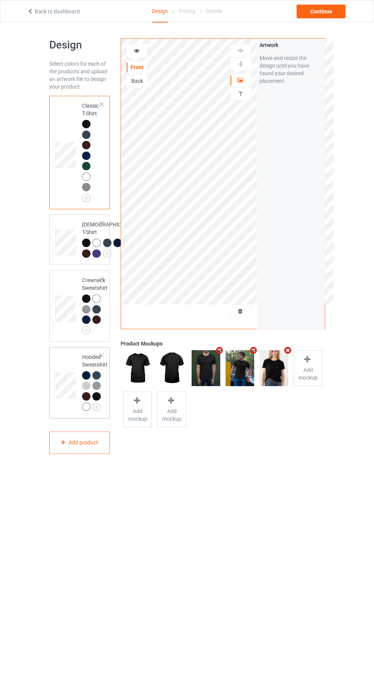
click at [87, 379] on div at bounding box center [86, 375] width 8 height 8
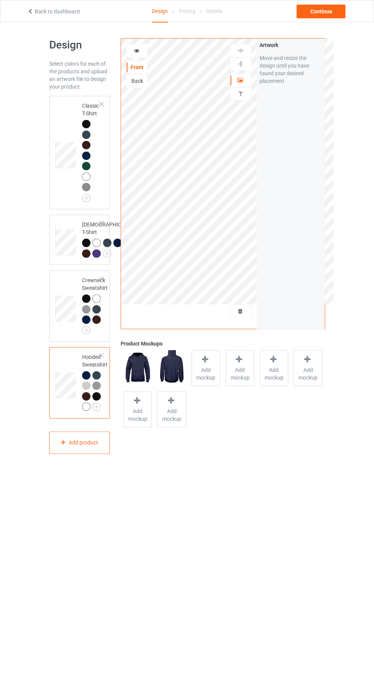
click at [99, 400] on div at bounding box center [96, 396] width 8 height 8
click at [84, 134] on div at bounding box center [86, 135] width 8 height 8
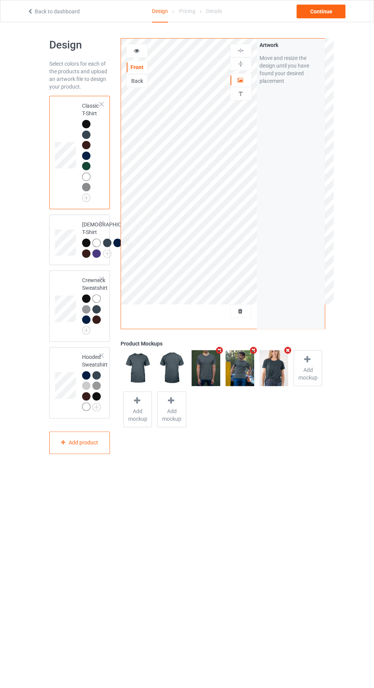
click at [87, 122] on div at bounding box center [86, 124] width 8 height 8
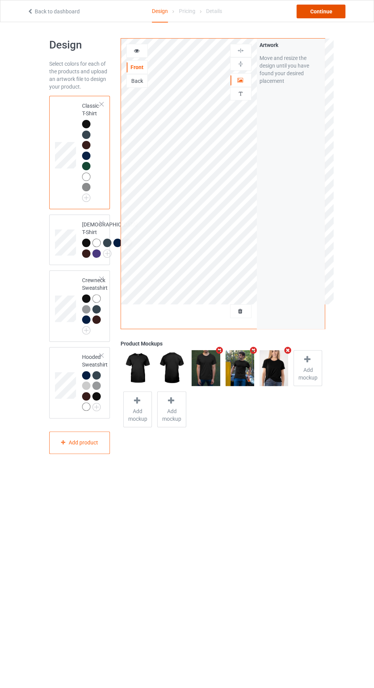
click at [331, 17] on div "Continue" at bounding box center [321, 12] width 49 height 14
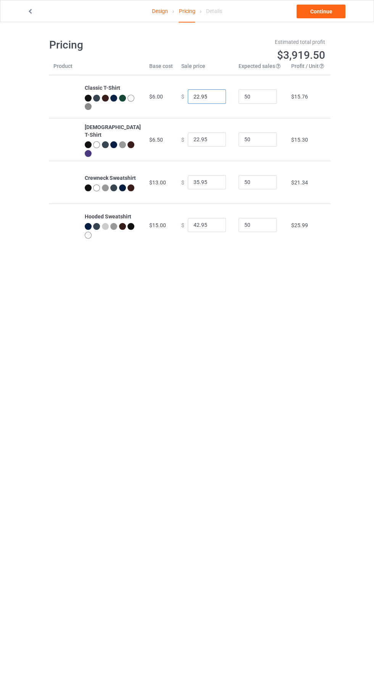
click at [195, 97] on input "22.95" at bounding box center [207, 96] width 38 height 15
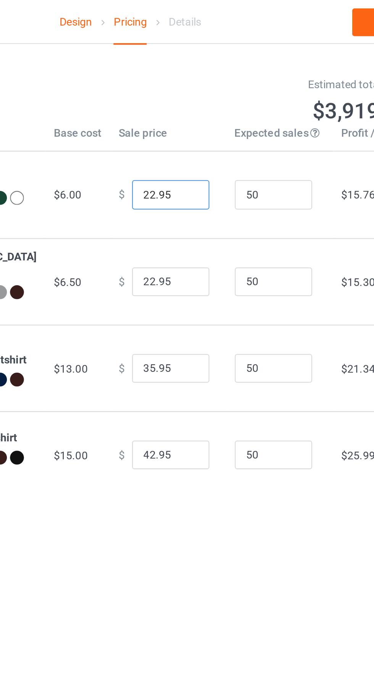
click at [188, 96] on input "22.95" at bounding box center [207, 96] width 38 height 15
click at [188, 95] on input "22.95" at bounding box center [207, 96] width 38 height 15
click at [191, 98] on input "22.95" at bounding box center [207, 96] width 38 height 15
type input "20.95"
click at [195, 137] on input "22.95" at bounding box center [207, 139] width 38 height 15
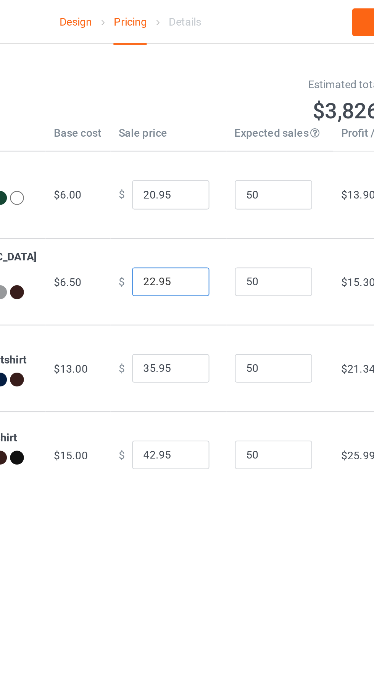
click at [190, 141] on input "22.95" at bounding box center [207, 139] width 38 height 15
type input "20.95"
click at [192, 180] on input "35.95" at bounding box center [207, 182] width 38 height 15
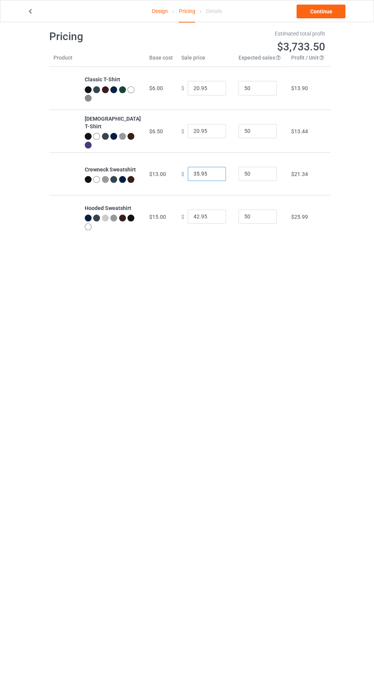
scroll to position [10, 0]
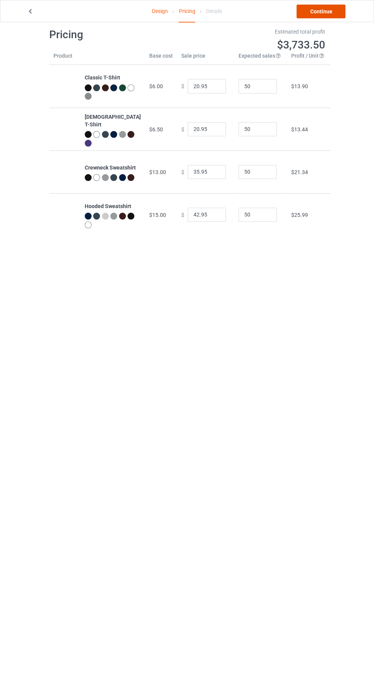
click at [312, 11] on link "Continue" at bounding box center [321, 12] width 49 height 14
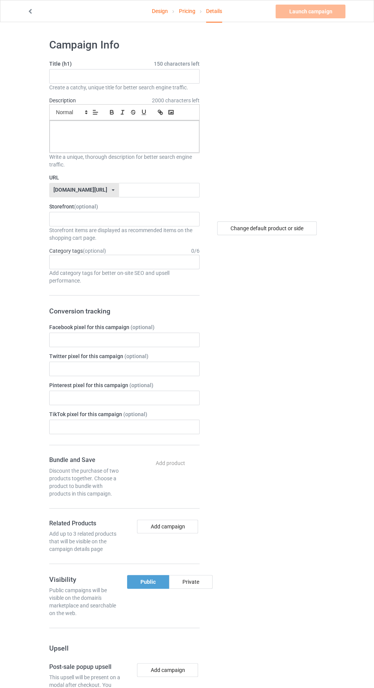
click at [63, 63] on label "Title (h1) 150 characters left" at bounding box center [124, 64] width 150 height 8
click at [63, 76] on input "text" at bounding box center [124, 76] width 150 height 15
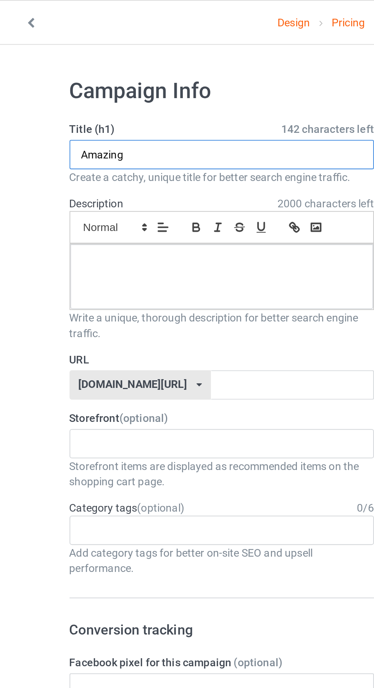
type input "Amazing"
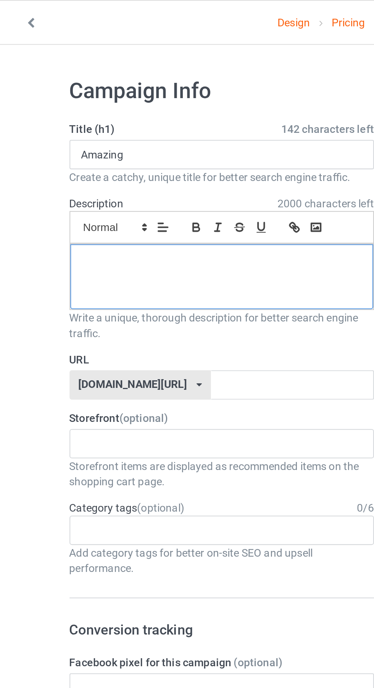
click at [75, 145] on div at bounding box center [125, 137] width 150 height 32
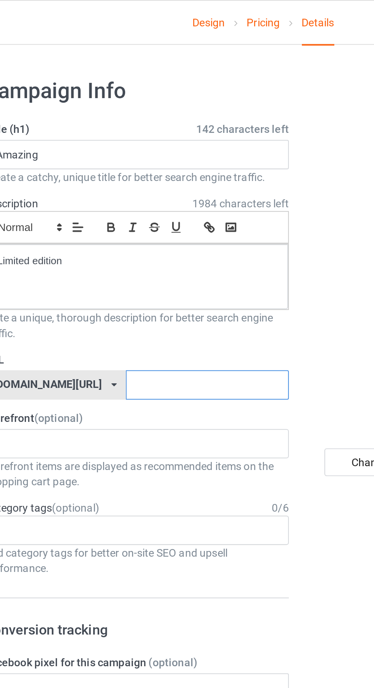
click at [172, 189] on input "text" at bounding box center [159, 190] width 81 height 15
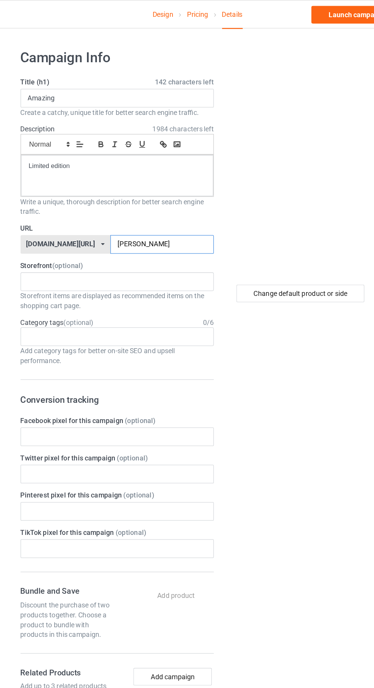
click at [176, 189] on input "Alba" at bounding box center [159, 190] width 81 height 15
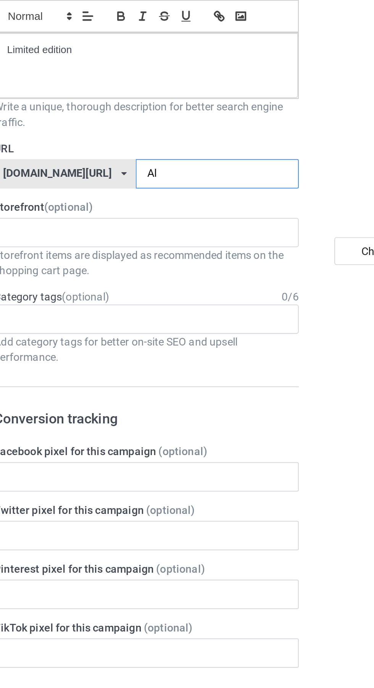
type input "A"
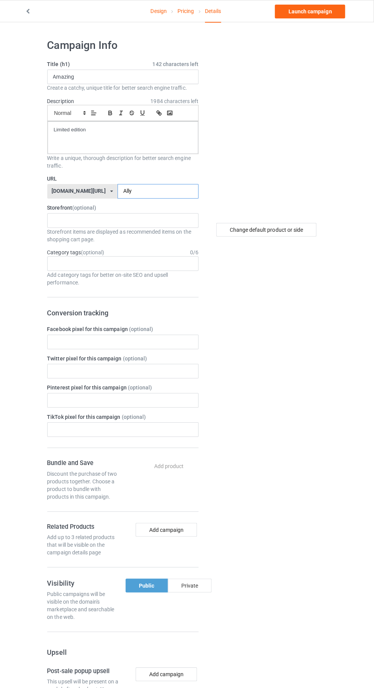
type input "Ally"
click at [202, 577] on div "Private" at bounding box center [191, 582] width 44 height 14
click at [322, 11] on link "Launch campaign" at bounding box center [311, 12] width 70 height 14
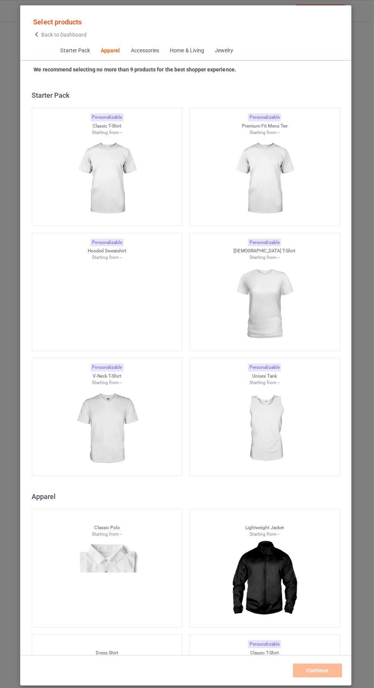
scroll to position [408, 0]
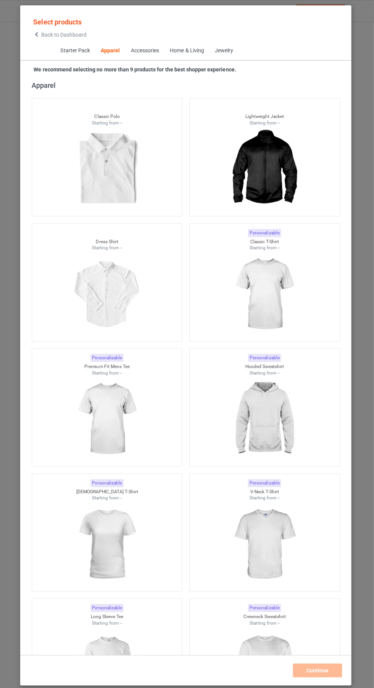
click at [37, 36] on icon at bounding box center [39, 34] width 6 height 5
